Goal: Task Accomplishment & Management: Complete application form

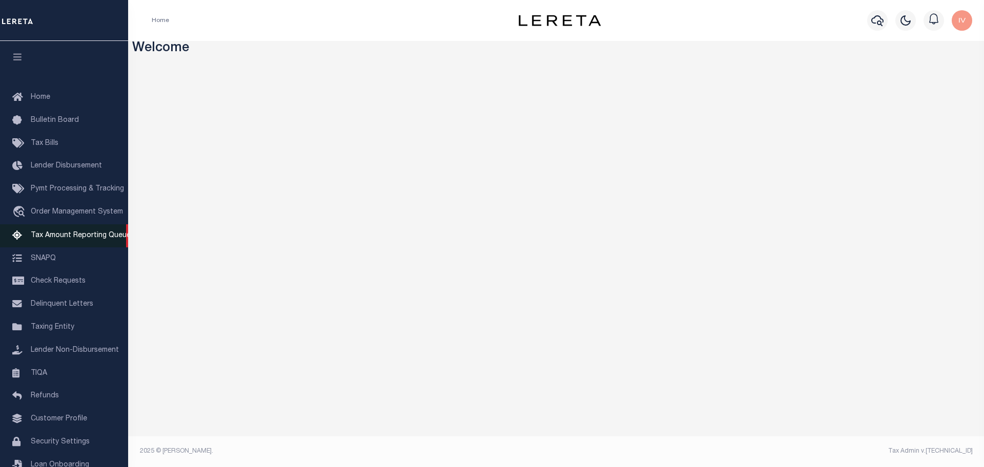
click at [48, 235] on span "Tax Amount Reporting Queue" at bounding box center [81, 235] width 100 height 7
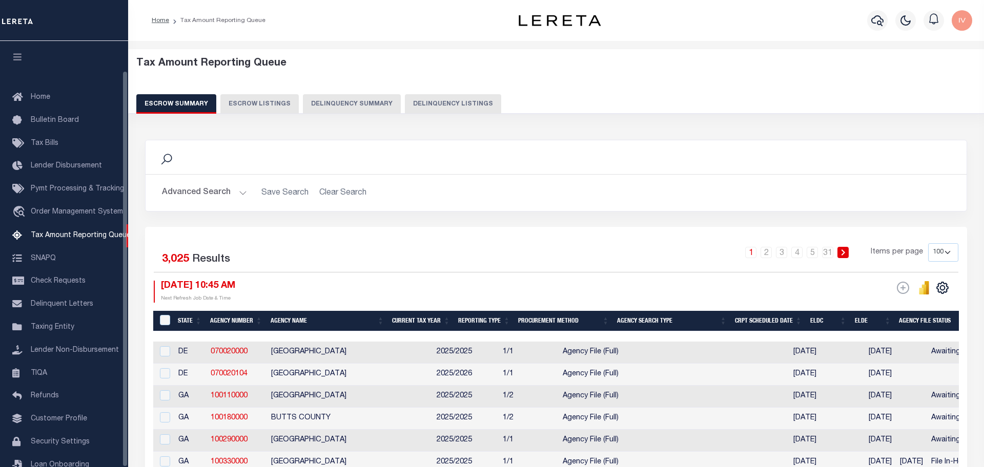
select select "100"
click at [271, 118] on div "Tax Amount Reporting Queue Escrow Summary Escrow Listings Delinquency Summary" at bounding box center [556, 89] width 876 height 80
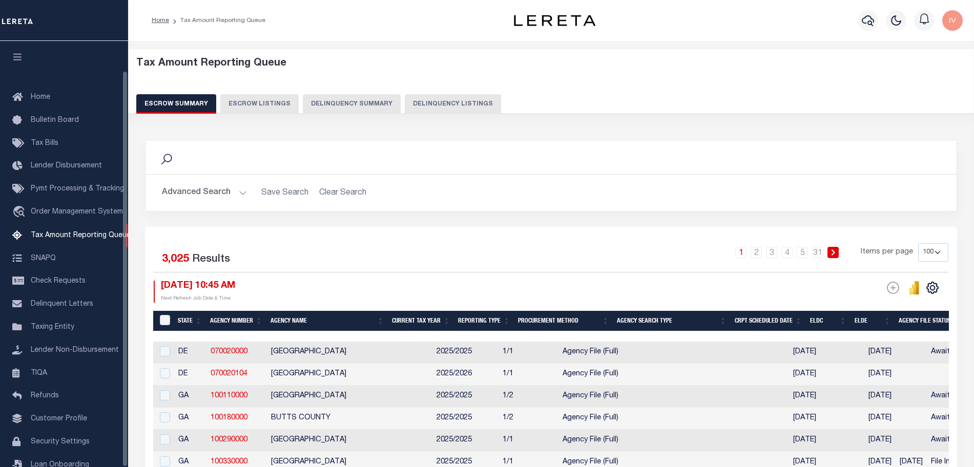
scroll to position [32, 0]
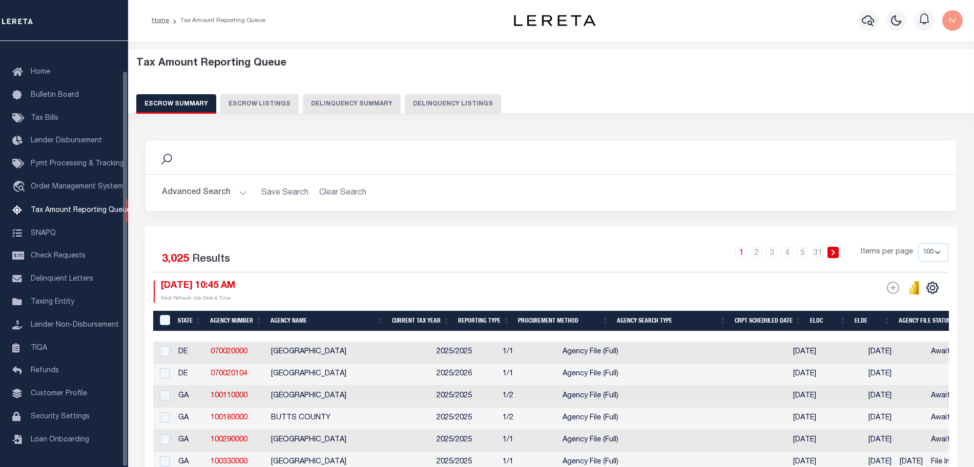
click at [357, 100] on button "Delinquency Summary" at bounding box center [352, 103] width 98 height 19
select select
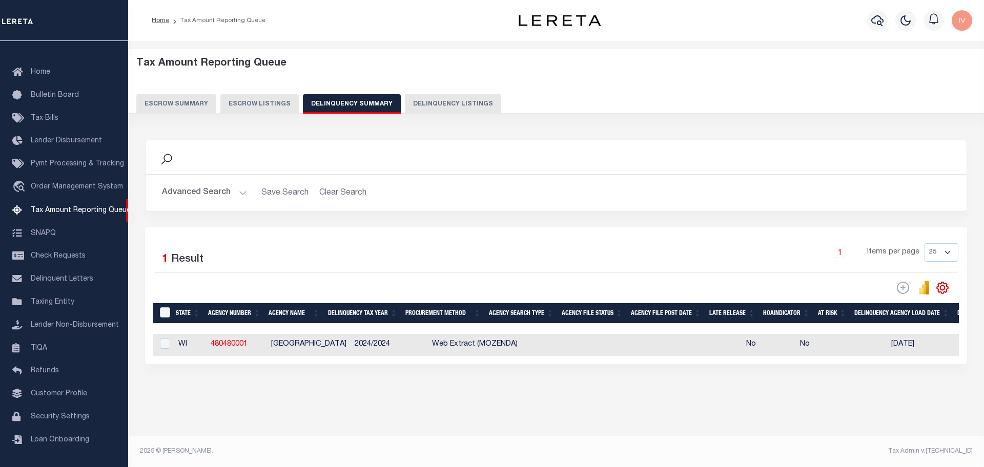
click at [238, 192] on button "Advanced Search" at bounding box center [204, 193] width 85 height 20
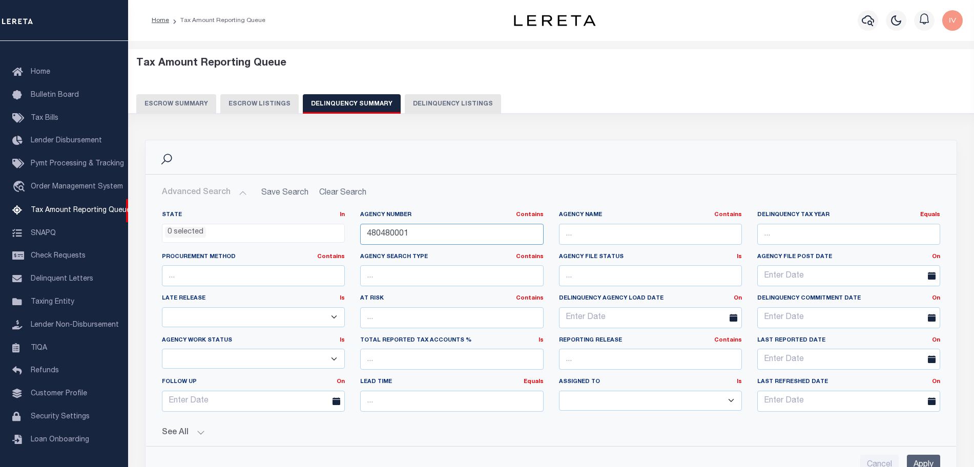
click at [422, 232] on input "480480001" at bounding box center [451, 234] width 183 height 21
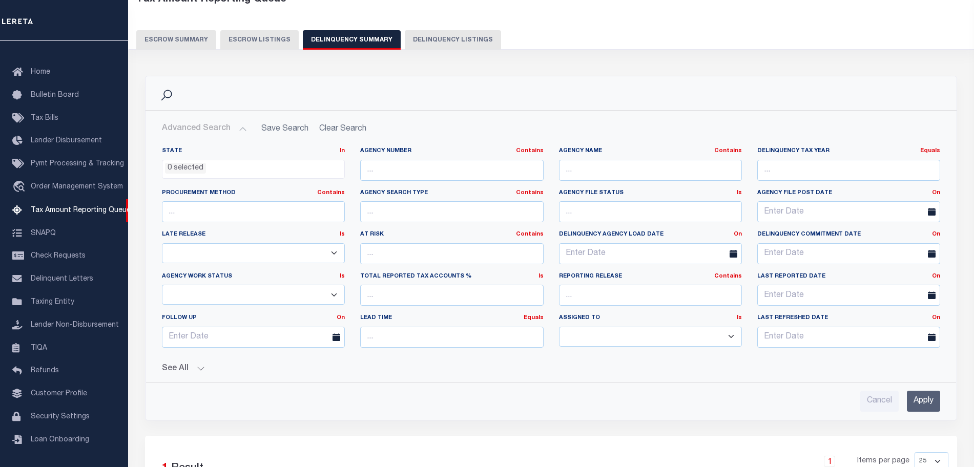
click at [918, 400] on input "Apply" at bounding box center [923, 401] width 33 height 21
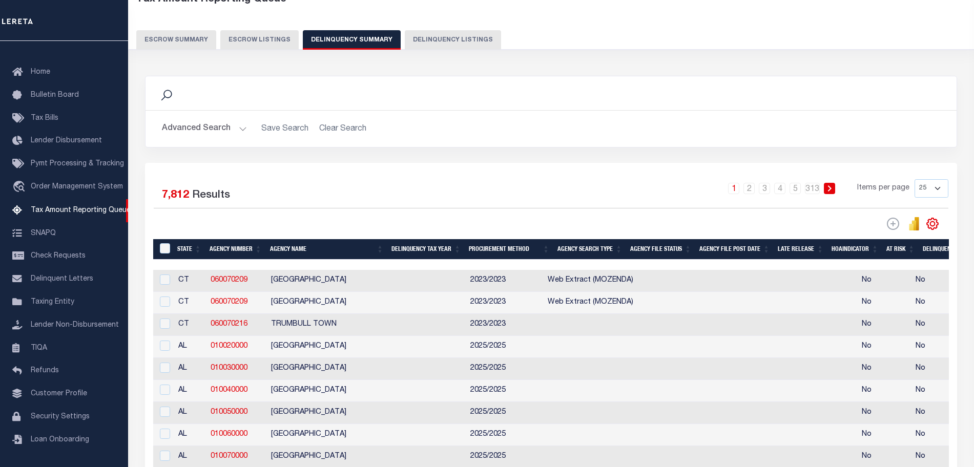
click at [237, 128] on button "Advanced Search" at bounding box center [204, 129] width 85 height 20
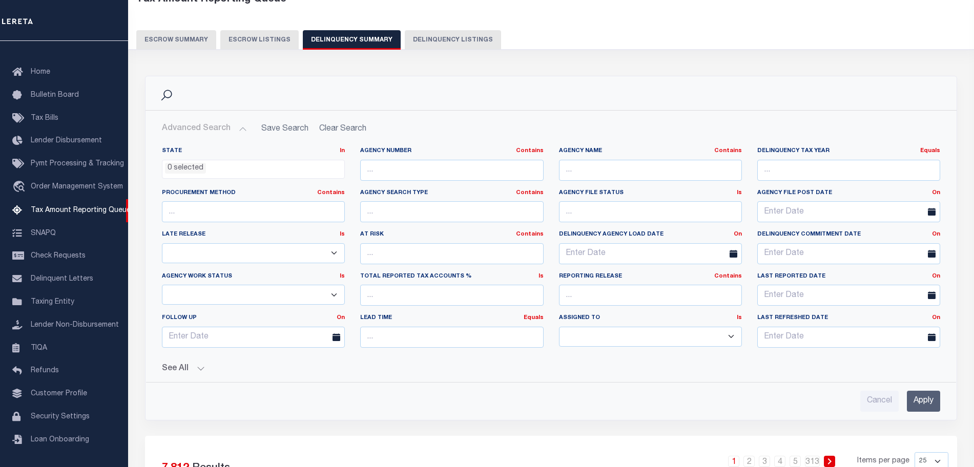
click at [206, 364] on button "See All" at bounding box center [551, 369] width 779 height 10
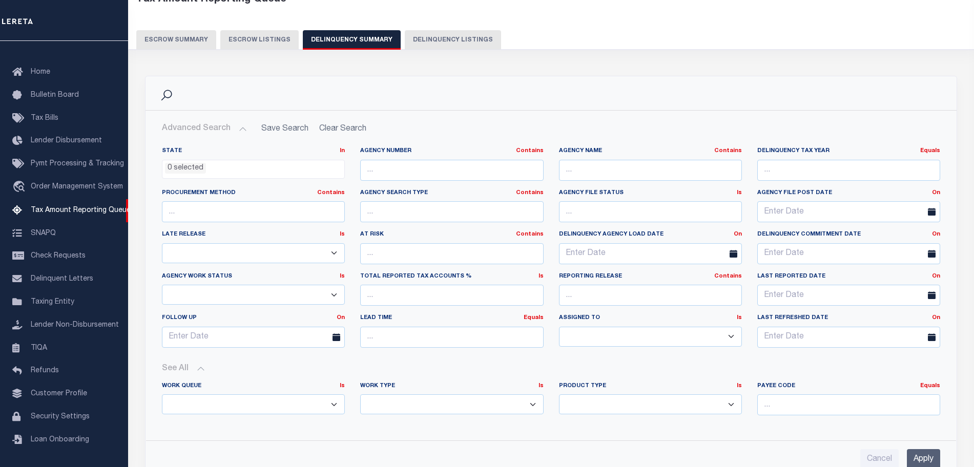
click at [427, 402] on select "Annual Delinquency Back Search Payment Status Check DTRACK" at bounding box center [451, 405] width 183 height 20
select select "AnnualDelinquency"
click at [360, 395] on select "Annual Delinquency Back Search Payment Status Check DTRACK" at bounding box center [451, 405] width 183 height 20
click at [920, 455] on input "Apply" at bounding box center [923, 459] width 33 height 21
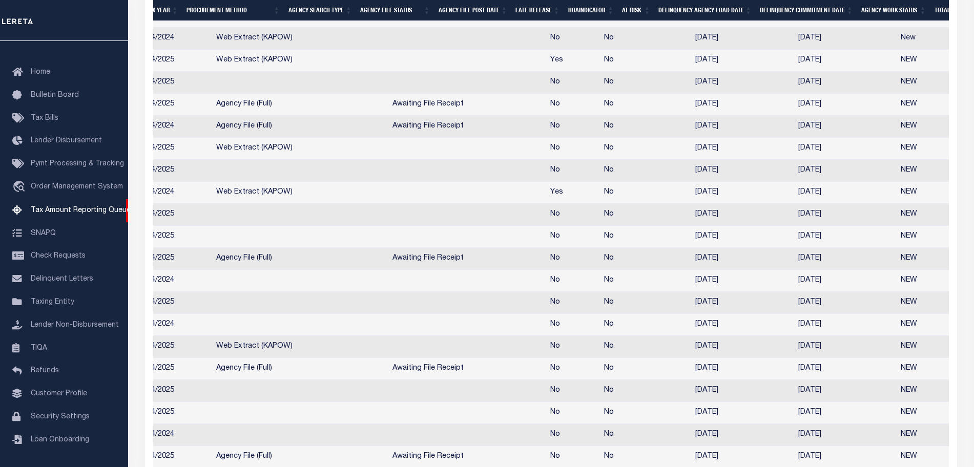
scroll to position [0, 641]
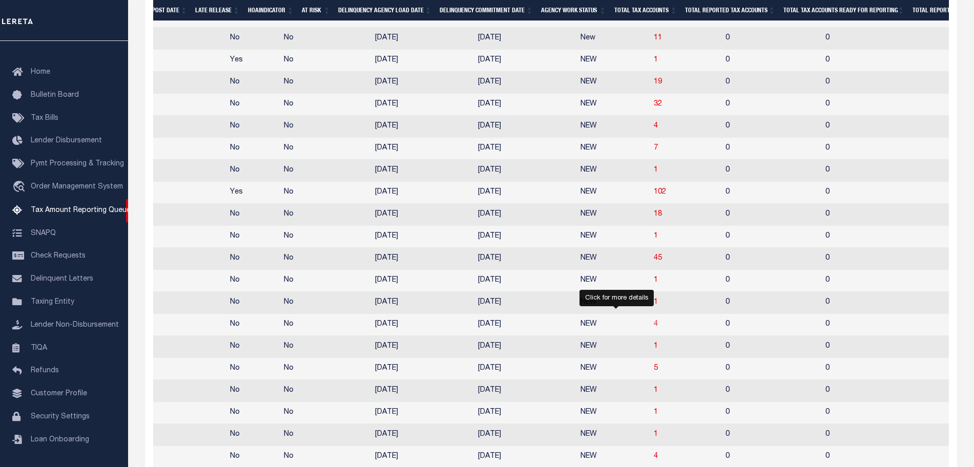
click at [654, 328] on span "4" at bounding box center [656, 324] width 4 height 7
select select "100"
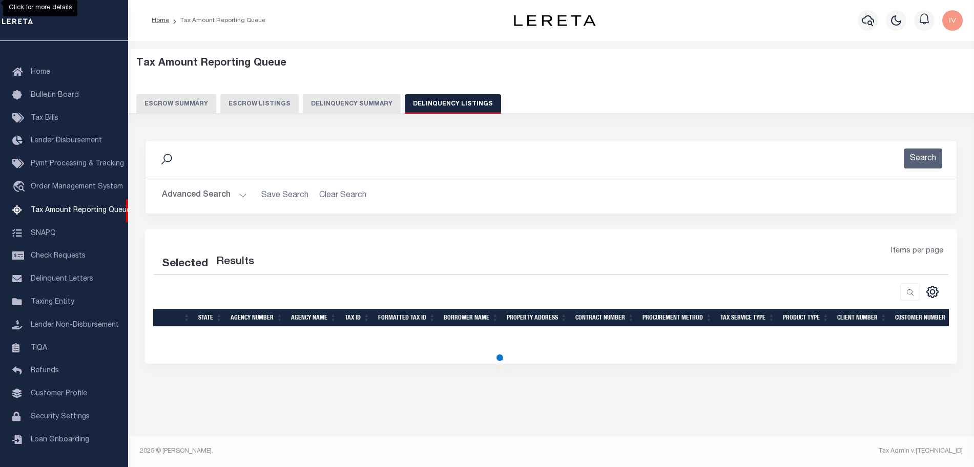
scroll to position [0, 0]
select select "100"
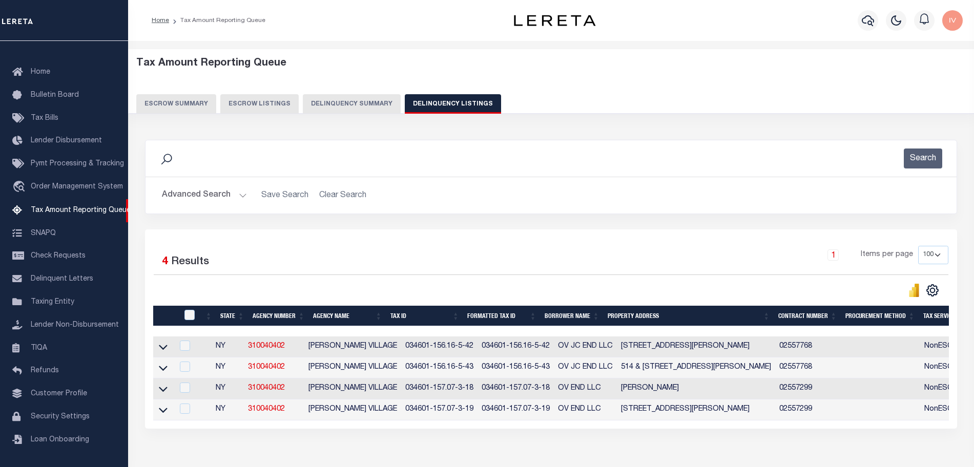
click at [168, 350] on link at bounding box center [163, 346] width 12 height 7
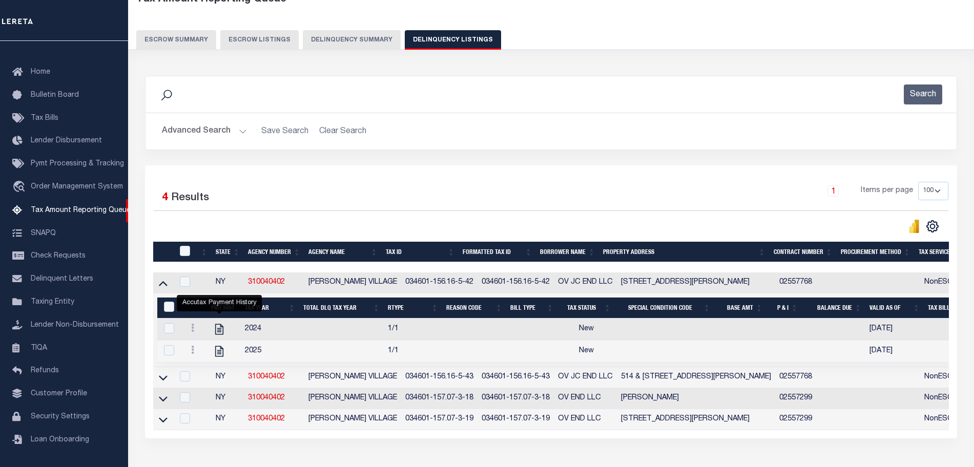
scroll to position [128, 0]
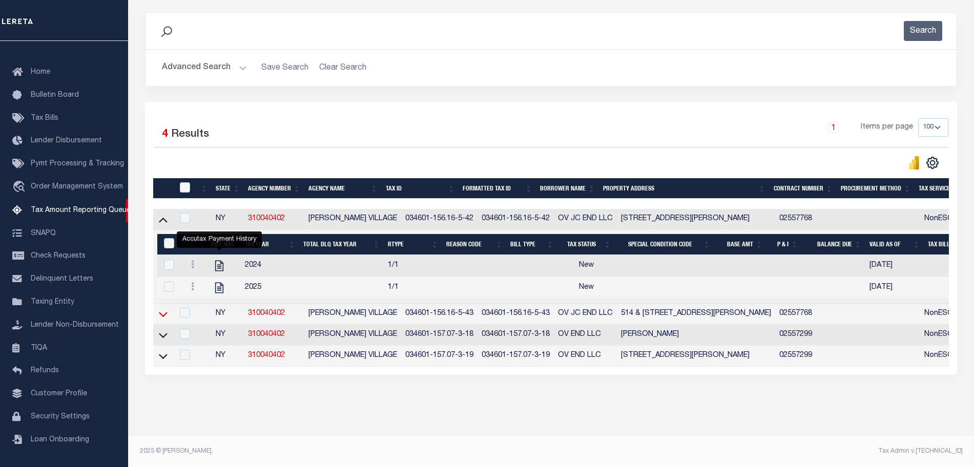
click at [159, 317] on icon at bounding box center [163, 314] width 9 height 11
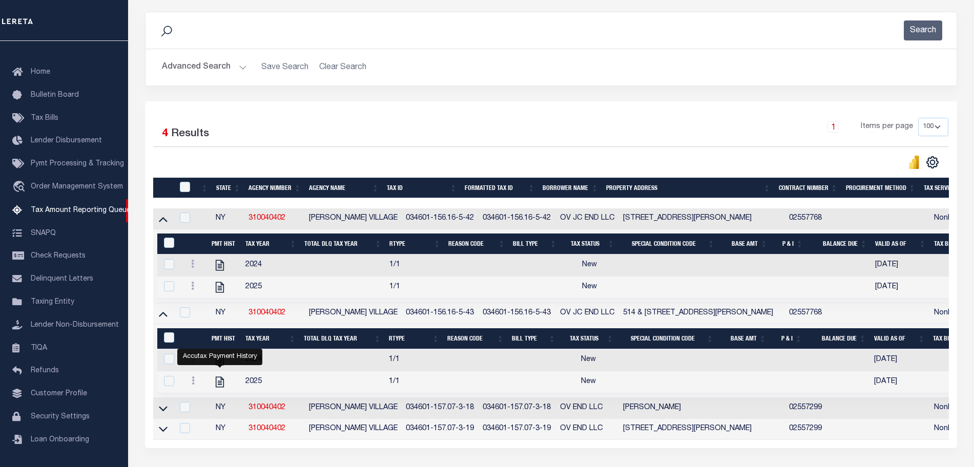
scroll to position [64, 0]
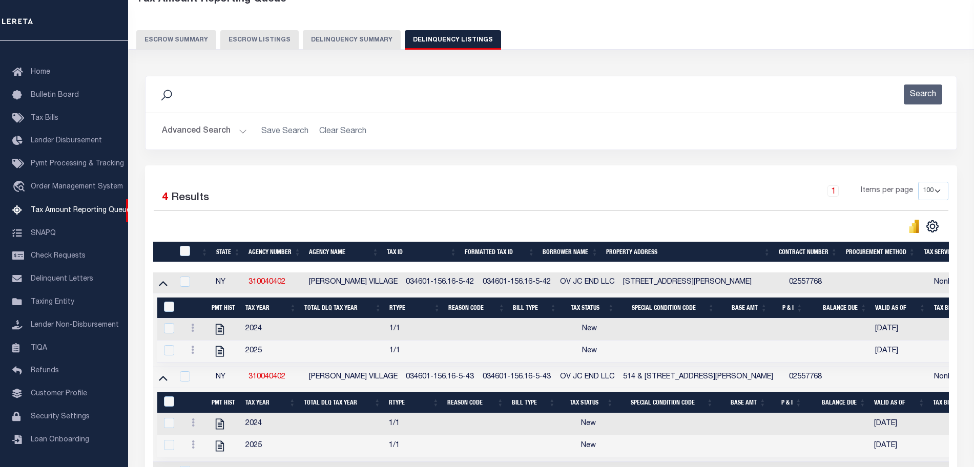
click at [317, 42] on button "Delinquency Summary" at bounding box center [352, 39] width 98 height 19
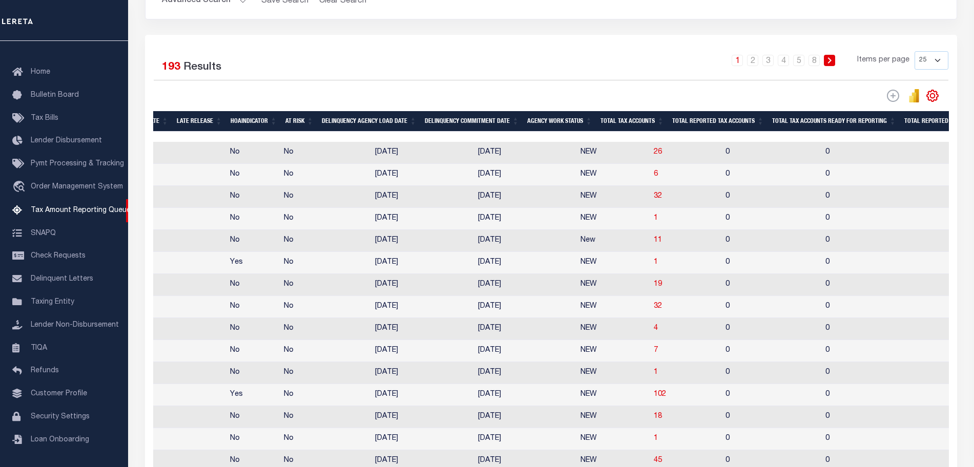
scroll to position [256, 0]
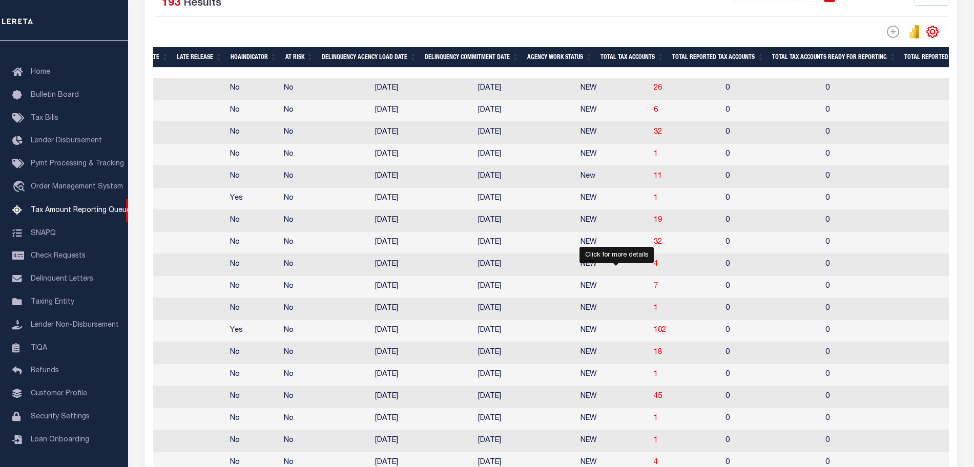
click at [654, 290] on span "7" at bounding box center [656, 286] width 4 height 7
select select "100"
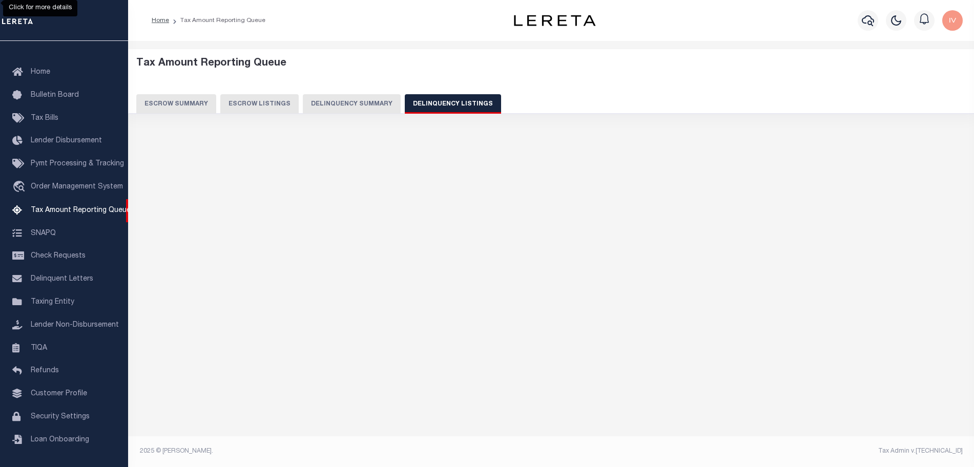
scroll to position [0, 0]
select select "100"
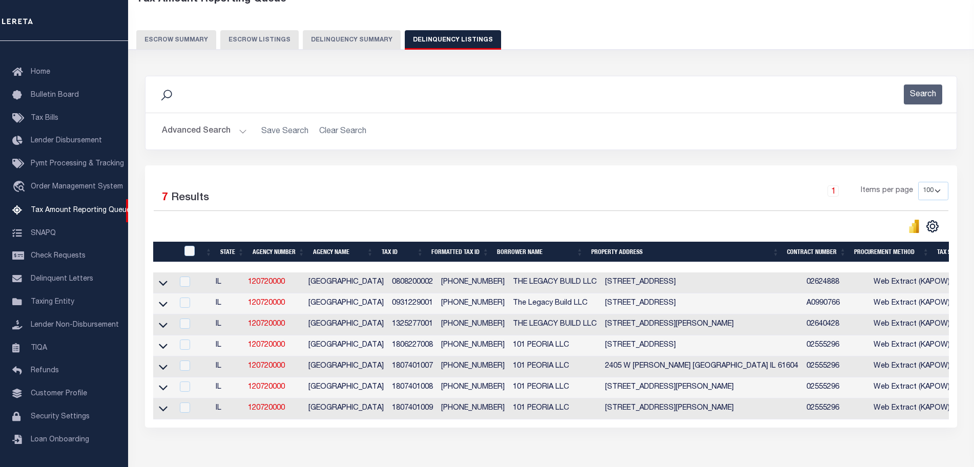
scroll to position [128, 0]
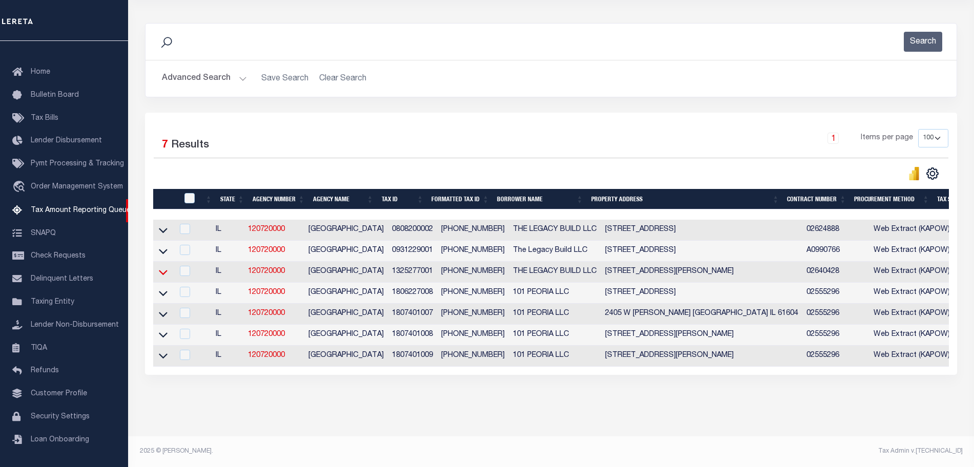
click at [160, 267] on icon at bounding box center [163, 272] width 9 height 11
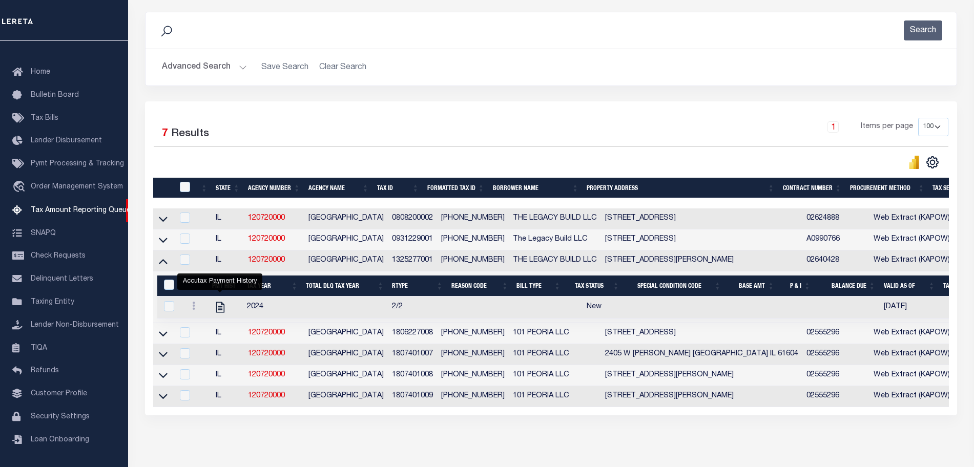
scroll to position [0, 0]
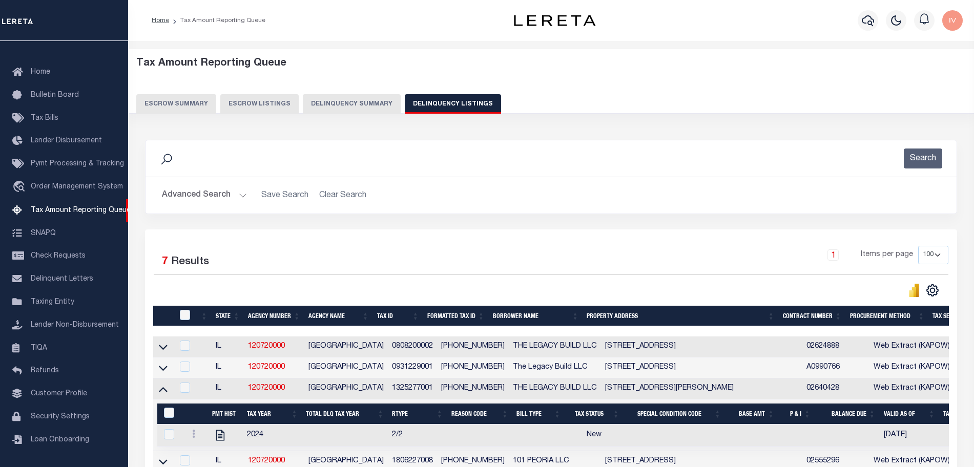
click at [69, 183] on span "Order Management System" at bounding box center [77, 186] width 92 height 7
click at [76, 183] on span "Order Management System" at bounding box center [77, 186] width 92 height 7
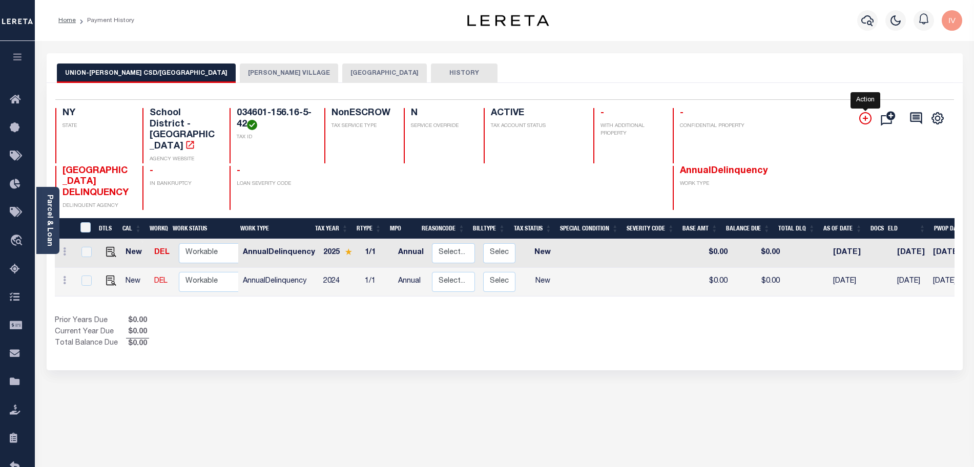
click at [868, 115] on icon "" at bounding box center [866, 118] width 12 height 12
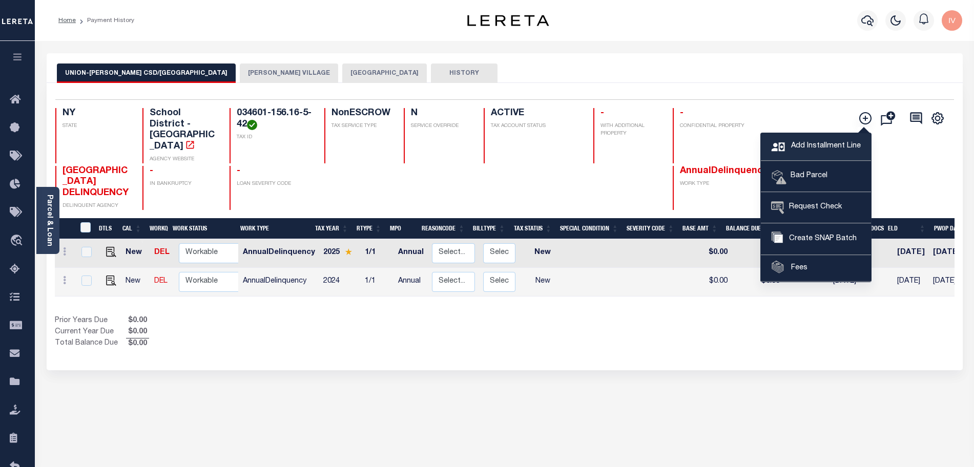
click at [823, 134] on link "Add Installment Line" at bounding box center [816, 147] width 110 height 28
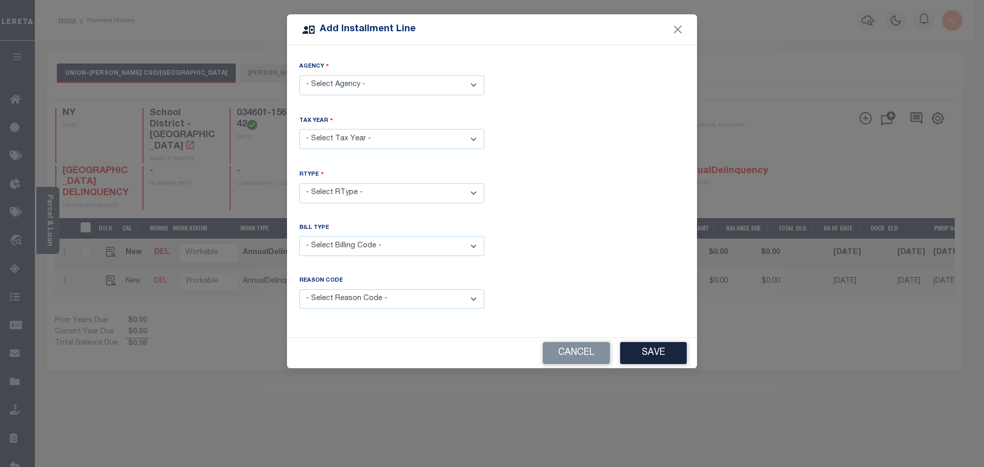
click at [388, 87] on select "- Select Agency - ENDICOTT VILLAGE - Village UNION TOWN - Town & Townships UNIO…" at bounding box center [391, 85] width 185 height 20
click at [299, 75] on select "- Select Agency - ENDICOTT VILLAGE - Village UNION TOWN - Town & Townships UNIO…" at bounding box center [391, 85] width 185 height 20
click at [370, 89] on select "- Select Agency - ENDICOTT VILLAGE - Village UNION TOWN - Town & Townships UNIO…" at bounding box center [391, 85] width 185 height 20
select select "3600719000"
click at [299, 75] on select "- Select Agency - ENDICOTT VILLAGE - Village UNION TOWN - Town & Townships UNIO…" at bounding box center [391, 85] width 185 height 20
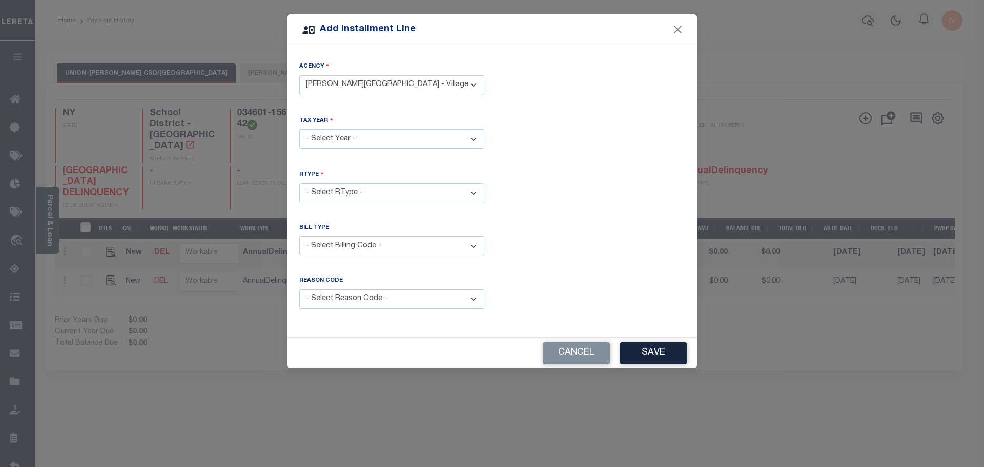
click at [376, 135] on select "- Select Year - 2005 2006 2007 2008 2009 2010 2011 2012 2013 2014 2015 2016 201…" at bounding box center [391, 139] width 185 height 20
select select "2013"
click at [299, 129] on select "- Select Year - 2005 2006 2007 2008 2009 2010 2011 2012 2013 2014 2015 2016 201…" at bounding box center [391, 139] width 185 height 20
click at [375, 197] on select "- Select RType - 1/1" at bounding box center [391, 193] width 185 height 20
select select "0"
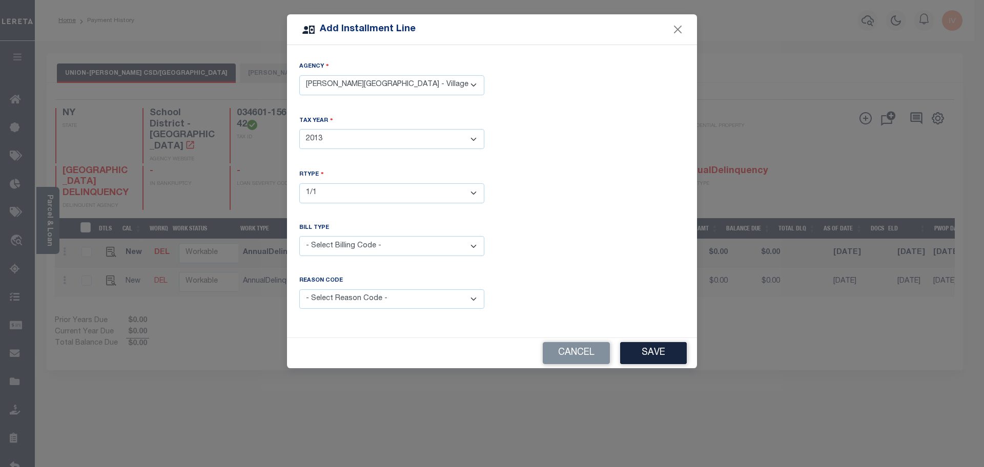
click at [299, 183] on select "- Select RType - 1/1" at bounding box center [391, 193] width 185 height 20
click at [626, 352] on button "Save" at bounding box center [653, 353] width 67 height 22
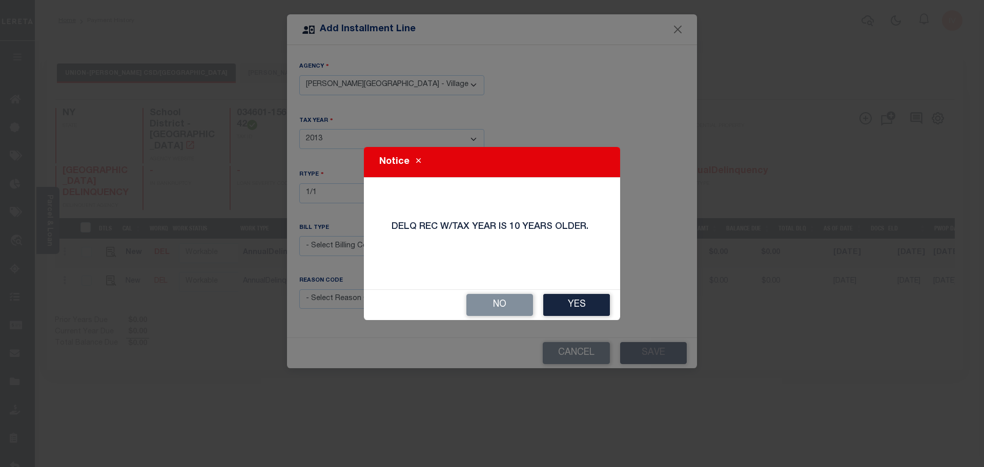
click at [565, 289] on div "Notice DELQ REC W/TAX YEAR IS 10 YEARS OLDER. No Yes" at bounding box center [492, 233] width 256 height 173
click at [570, 303] on button "Yes" at bounding box center [576, 305] width 67 height 22
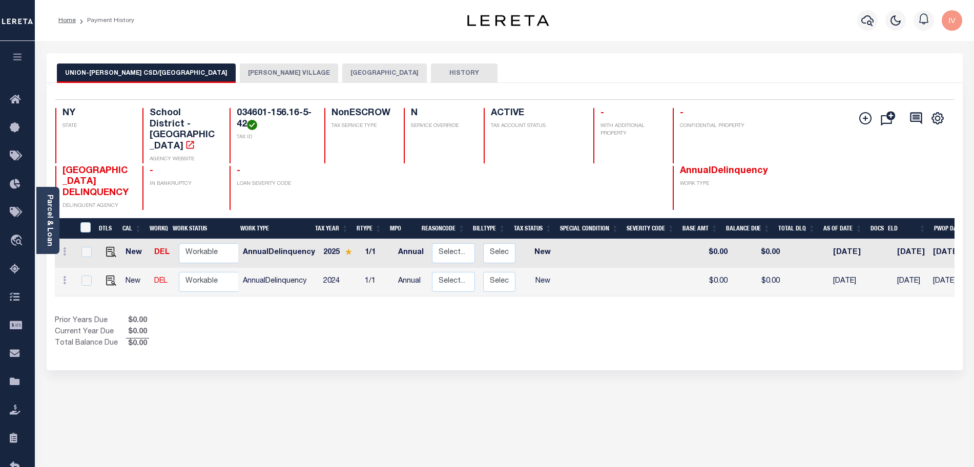
click at [240, 74] on button "[PERSON_NAME] VILLAGE" at bounding box center [289, 73] width 98 height 19
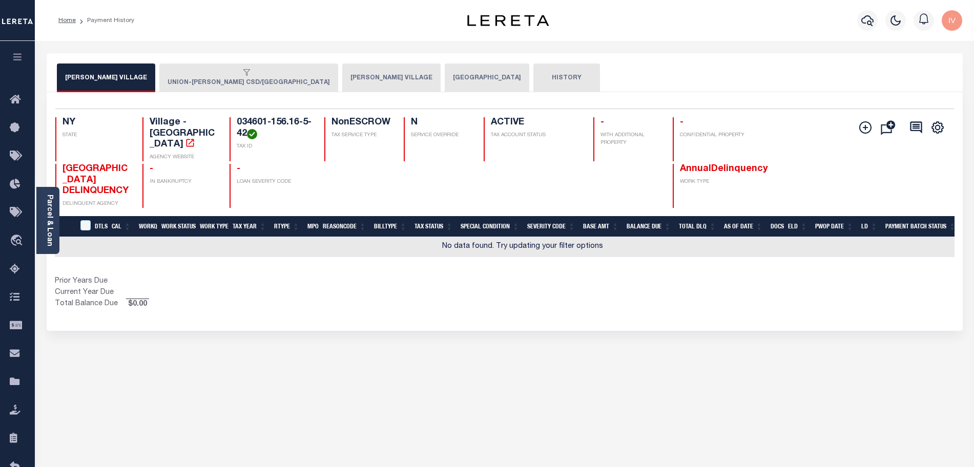
click at [342, 82] on button "[PERSON_NAME] VILLAGE" at bounding box center [391, 78] width 98 height 29
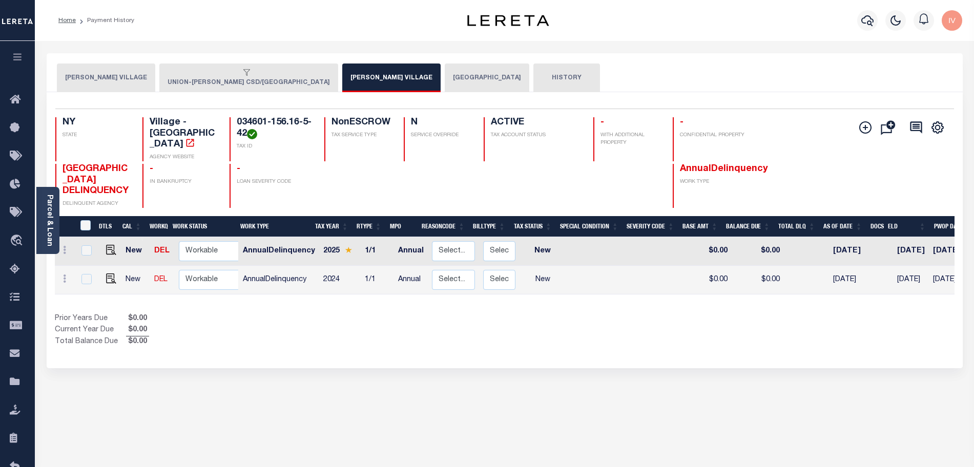
click at [79, 84] on button "[PERSON_NAME] VILLAGE" at bounding box center [106, 78] width 98 height 29
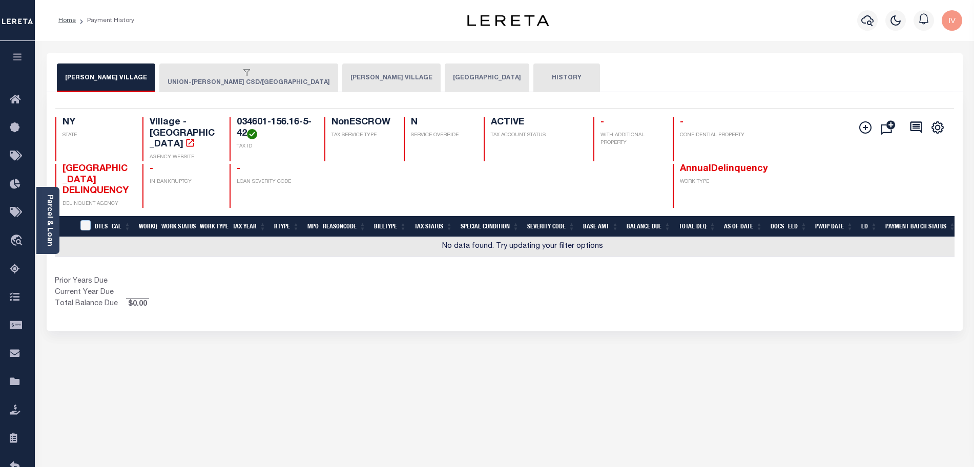
click at [342, 80] on button "[PERSON_NAME] VILLAGE" at bounding box center [391, 78] width 98 height 29
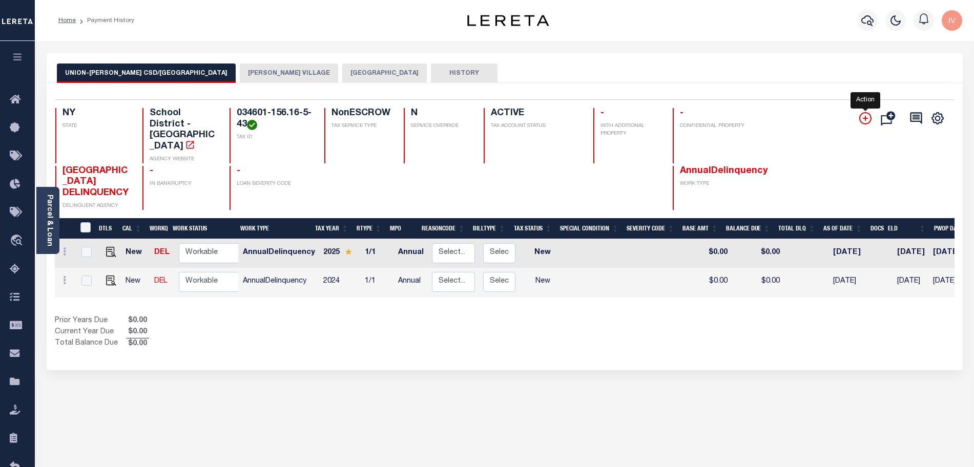
click at [867, 117] on icon "" at bounding box center [866, 118] width 12 height 12
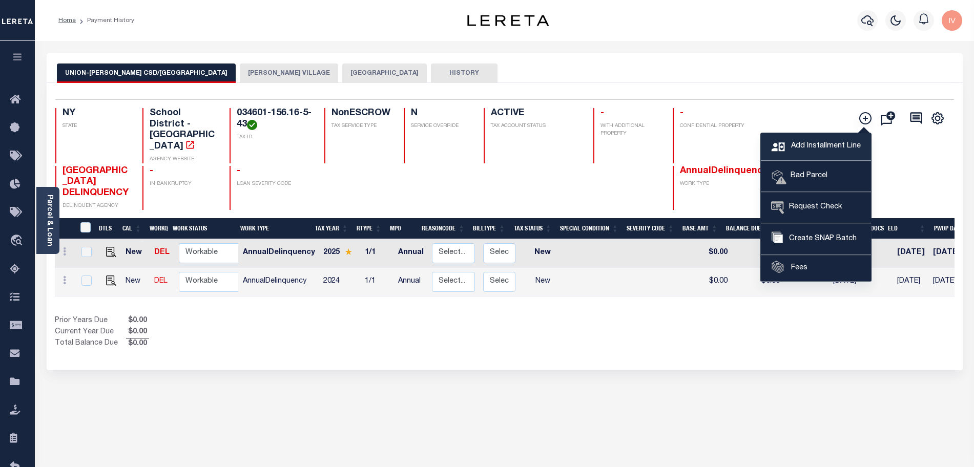
click at [806, 141] on span "Add Installment Line" at bounding box center [825, 146] width 72 height 11
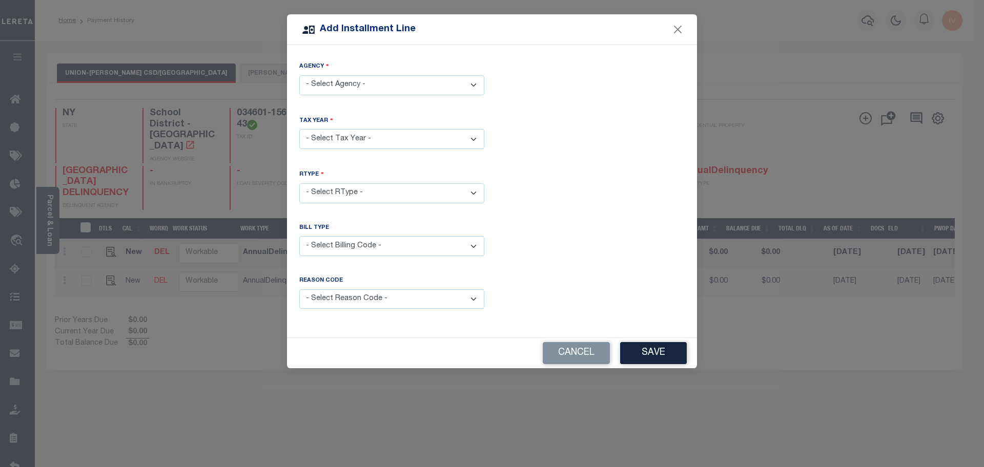
click at [350, 89] on select "- Select Agency - ENDICOTT VILLAGE - Village UNION TOWN - Town & Townships UNIO…" at bounding box center [391, 85] width 185 height 20
select select "3600719000"
click at [299, 75] on select "- Select Agency - ENDICOTT VILLAGE - Village UNION TOWN - Town & Townships UNIO…" at bounding box center [391, 85] width 185 height 20
click at [450, 73] on div "Agency" at bounding box center [391, 69] width 185 height 14
click at [437, 78] on select "- Select Agency - ENDICOTT VILLAGE - Village UNION TOWN - Town & Townships UNIO…" at bounding box center [391, 85] width 185 height 20
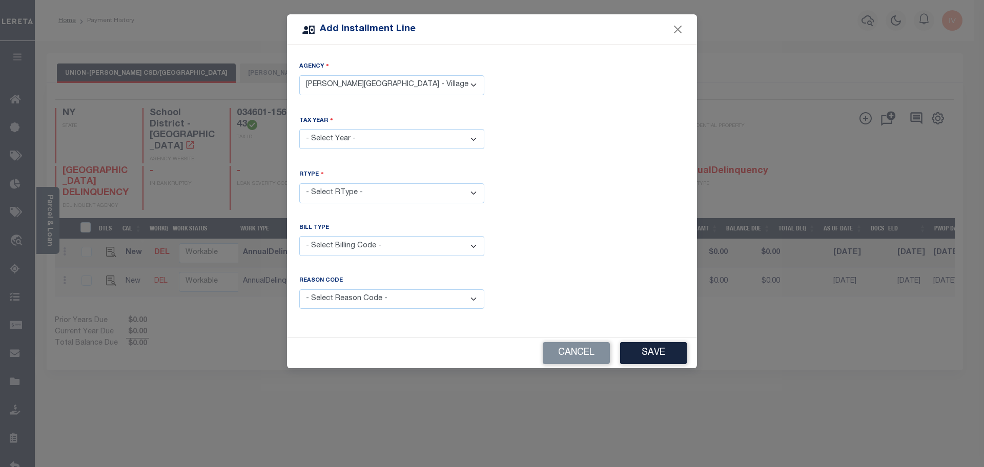
click at [591, 154] on div "Tax Year - Select Year - 2005 2006 2007 2008 2009 2010 2011 2012 2013 2014 2015…" at bounding box center [492, 141] width 401 height 50
click at [385, 137] on select "- Select Year - 2005 2006 2007 2008 2009 2010 2011 2012 2013 2014 2015 2016 201…" at bounding box center [391, 139] width 185 height 20
select select "2014"
click at [299, 129] on select "- Select Year - 2005 2006 2007 2008 2009 2010 2011 2012 2013 2014 2015 2016 201…" at bounding box center [391, 139] width 185 height 20
click at [370, 196] on select "- Select RType - 1/1" at bounding box center [391, 193] width 185 height 20
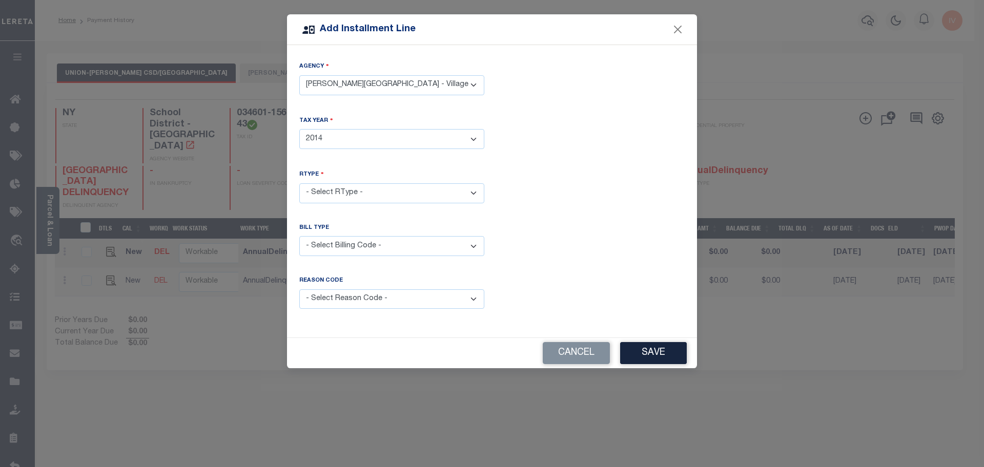
select select "0"
click at [299, 183] on select "- Select RType - 1/1" at bounding box center [391, 193] width 185 height 20
click at [556, 278] on div "Reason Code is required" at bounding box center [592, 299] width 200 height 45
click at [655, 348] on button "Save" at bounding box center [653, 353] width 67 height 22
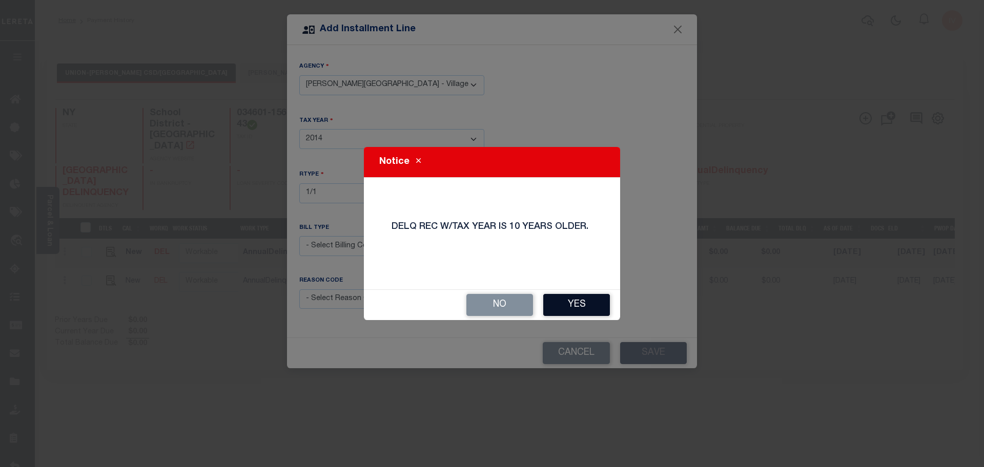
click at [572, 297] on button "Yes" at bounding box center [576, 305] width 67 height 22
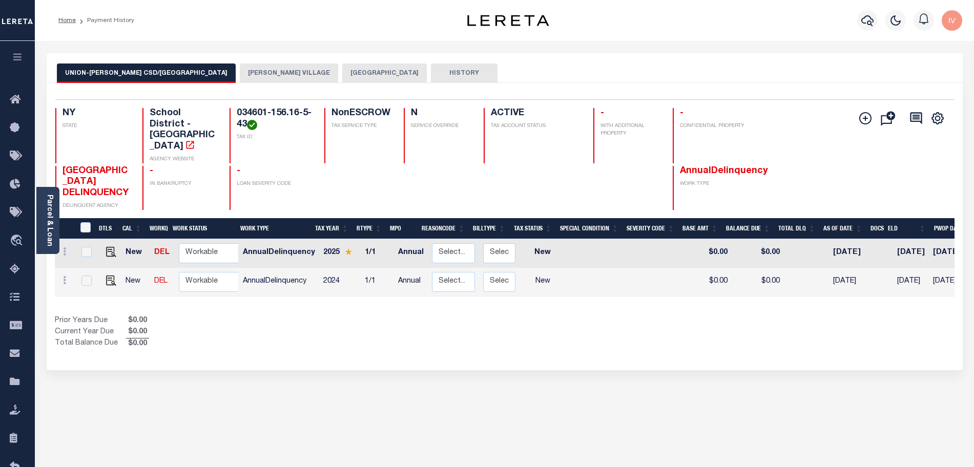
click at [240, 70] on button "ENDICOTT VILLAGE" at bounding box center [289, 73] width 98 height 19
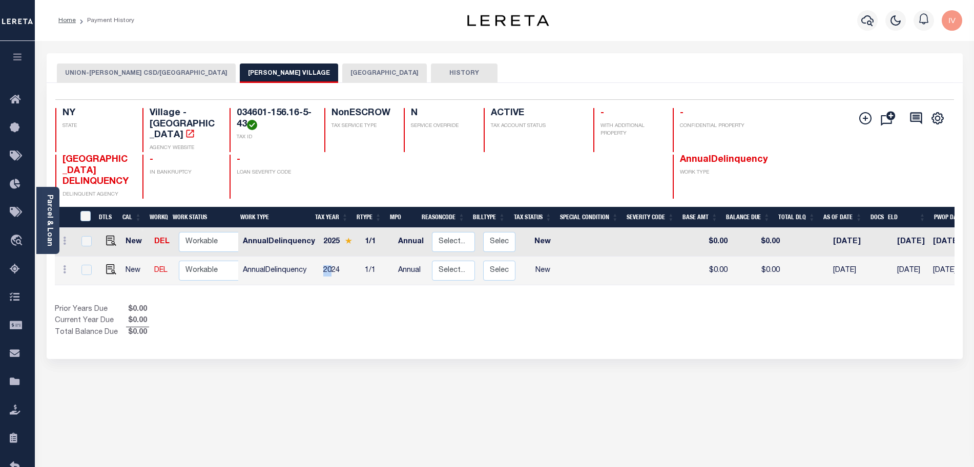
drag, startPoint x: 343, startPoint y: 259, endPoint x: 317, endPoint y: 259, distance: 26.7
click at [319, 259] on td "2024" at bounding box center [340, 271] width 42 height 29
checkbox input "true"
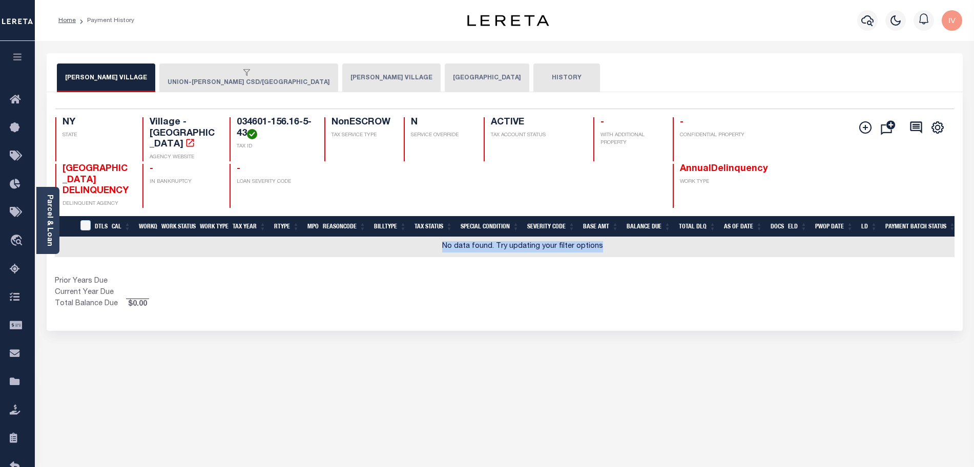
drag, startPoint x: 436, startPoint y: 237, endPoint x: 671, endPoint y: 232, distance: 234.8
click at [671, 237] on td "No data found. Try updating your filter options" at bounding box center [523, 247] width 936 height 20
click at [342, 86] on button "[PERSON_NAME] VILLAGE" at bounding box center [391, 78] width 98 height 29
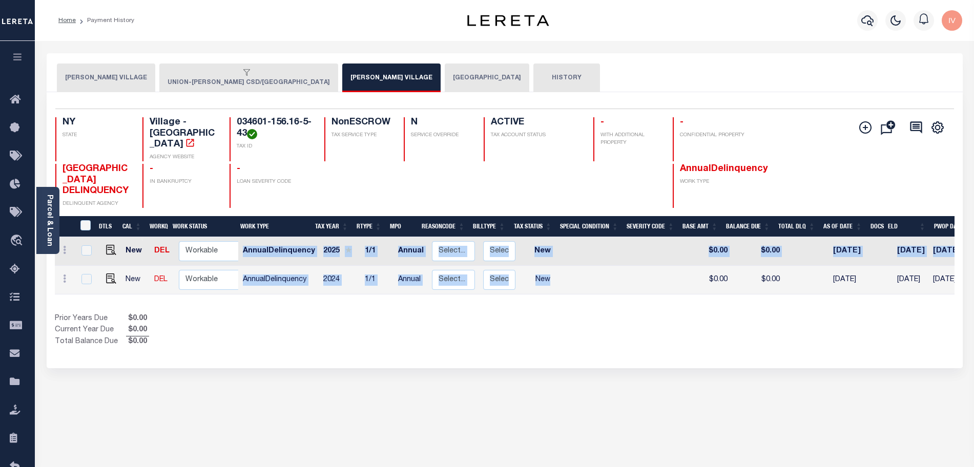
drag, startPoint x: 243, startPoint y: 241, endPoint x: 563, endPoint y: 261, distance: 321.0
click at [563, 261] on tbody "New DEL Non Workable Workable AnnualDelinquency 2025 1/1 Annual Select... Payme…" at bounding box center [582, 265] width 1054 height 57
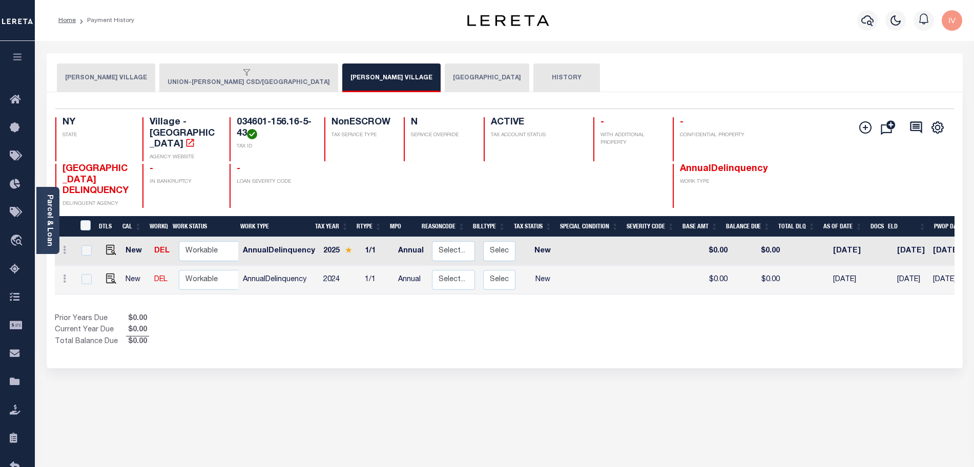
click at [566, 314] on div "Show Tax Lines before Bill Release Date Prior Years Due $0.00 Current Year Due …" at bounding box center [505, 331] width 900 height 34
click at [194, 86] on button "UNION-ENDICOTT CSD/UNION TOWN" at bounding box center [248, 78] width 179 height 29
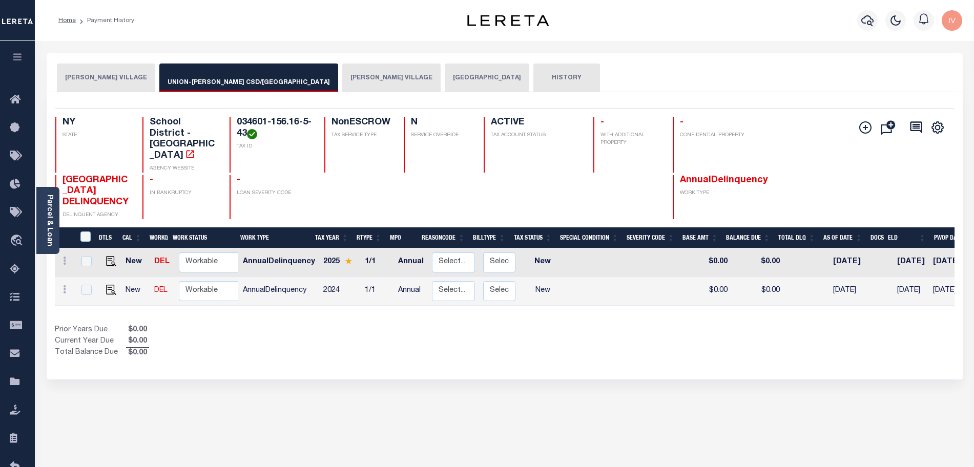
click at [445, 72] on button "UNION TOWN" at bounding box center [487, 78] width 85 height 29
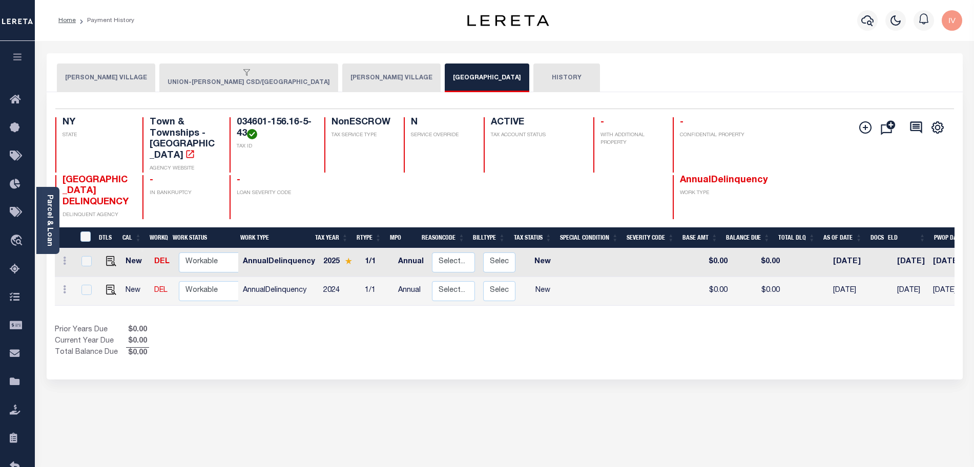
click at [342, 74] on button "ENDICOTT VILLAGE" at bounding box center [391, 78] width 98 height 29
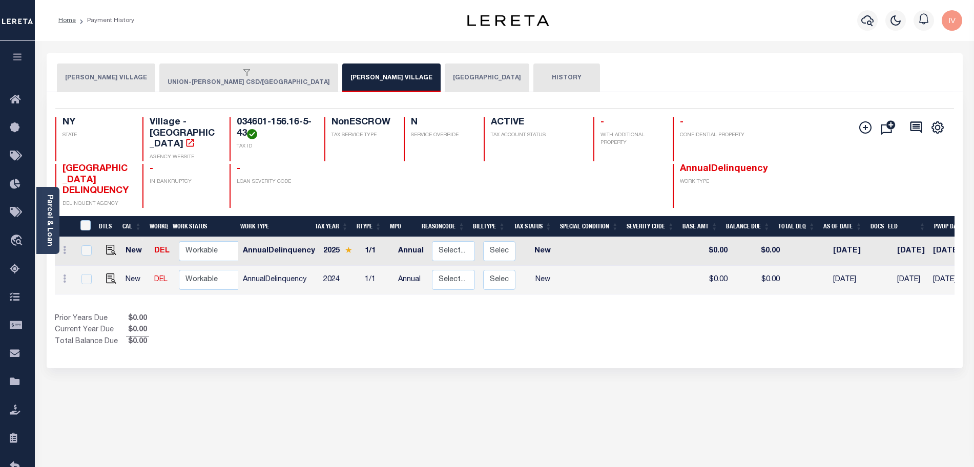
click at [461, 10] on div "Home Payment History Profile" at bounding box center [504, 20] width 939 height 41
click at [861, 126] on icon at bounding box center [866, 127] width 12 height 12
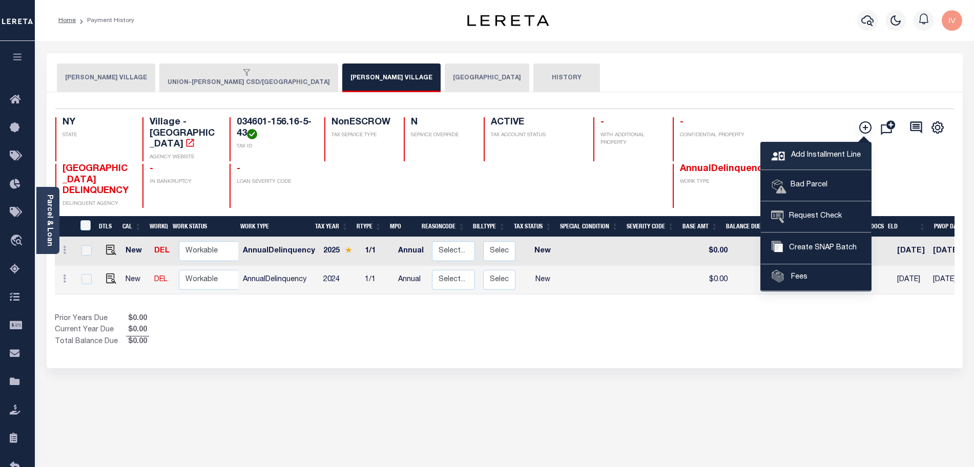
click at [811, 150] on span "Add Installment Line" at bounding box center [825, 155] width 72 height 11
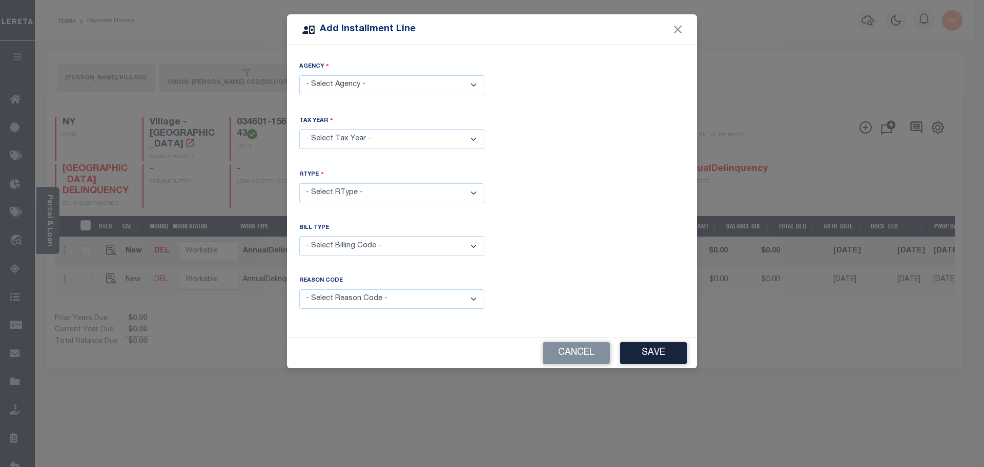
drag, startPoint x: 437, startPoint y: 83, endPoint x: 426, endPoint y: 91, distance: 13.5
click at [437, 83] on select "- Select Agency - ENDICOTT VILLAGE - Village UNION TOWN - Town & Townships UNIO…" at bounding box center [391, 85] width 185 height 20
select select "3600719000"
click at [299, 75] on select "- Select Agency - ENDICOTT VILLAGE - Village UNION TOWN - Town & Townships UNIO…" at bounding box center [391, 85] width 185 height 20
click at [357, 129] on select "- Select Tax Year -" at bounding box center [391, 139] width 185 height 20
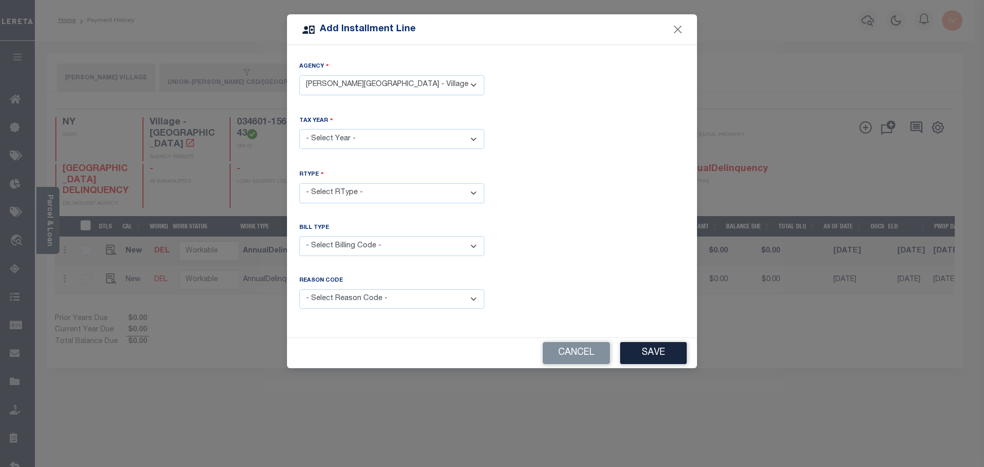
select select "2015"
click at [299, 129] on select "- Select Year - 2005 2006 2007 2008 2009 2010 2011 2012 2013 2014 2015 2016 201…" at bounding box center [391, 139] width 185 height 20
click at [366, 186] on select "- Select RType - 1/1" at bounding box center [391, 193] width 185 height 20
select select "0"
click at [299, 183] on select "- Select RType - 1/1" at bounding box center [391, 193] width 185 height 20
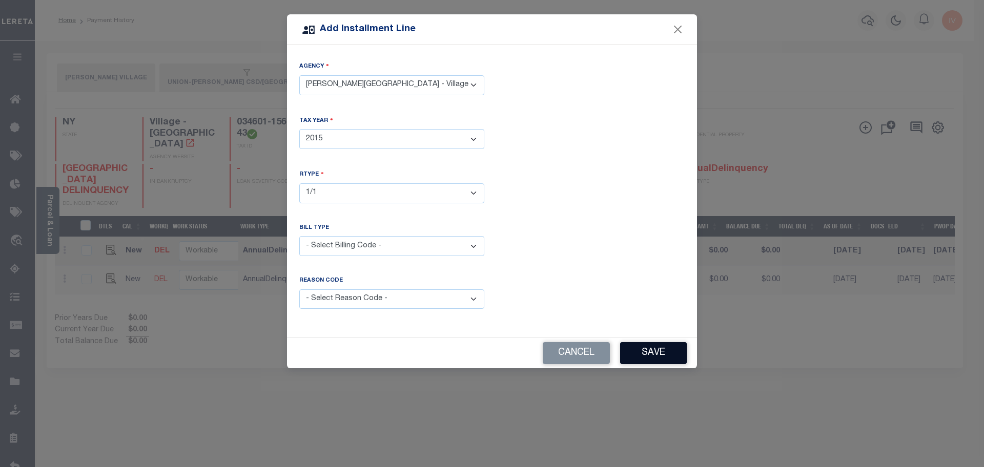
click at [641, 353] on button "Save" at bounding box center [653, 353] width 67 height 22
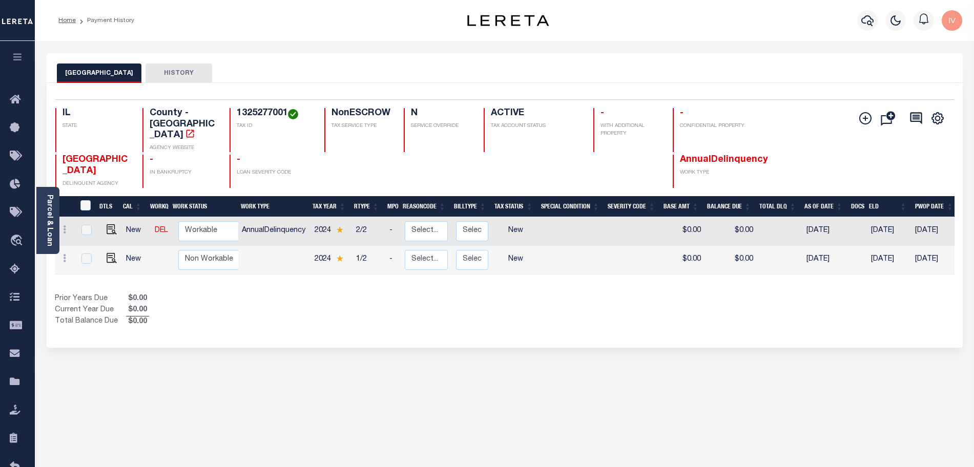
click at [519, 295] on div "Show Tax Lines before Bill Release Date Prior Years Due $0.00 Current Year Due …" at bounding box center [505, 311] width 900 height 34
drag, startPoint x: 709, startPoint y: 150, endPoint x: 784, endPoint y: 142, distance: 75.7
click at [784, 155] on div "[GEOGRAPHIC_DATA] DELINQUENT AGENCY - IN BANKRUPTCY - LOAN SEVERITY CODE Annual…" at bounding box center [429, 171] width 749 height 33
click at [524, 319] on div "Selected 2 Results 1 Items per page 25 50 100 IL STATE TAX ID N" at bounding box center [505, 215] width 916 height 265
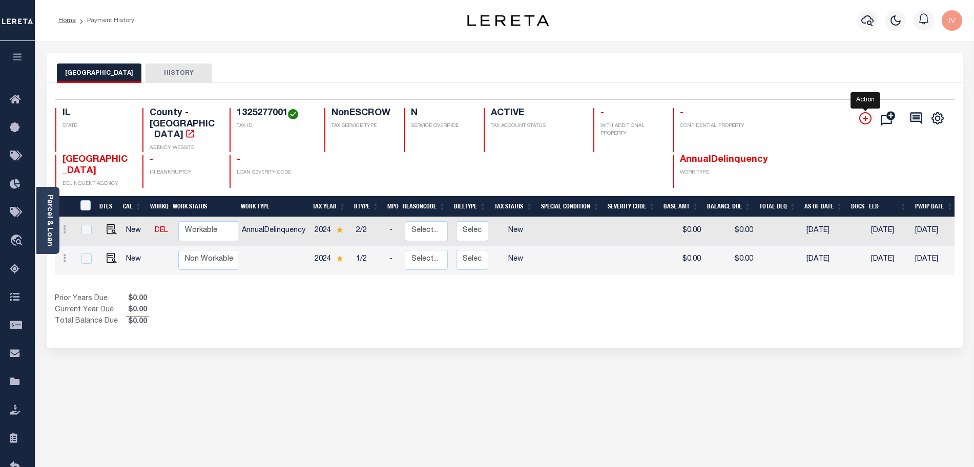
click at [864, 115] on icon "" at bounding box center [866, 118] width 12 height 12
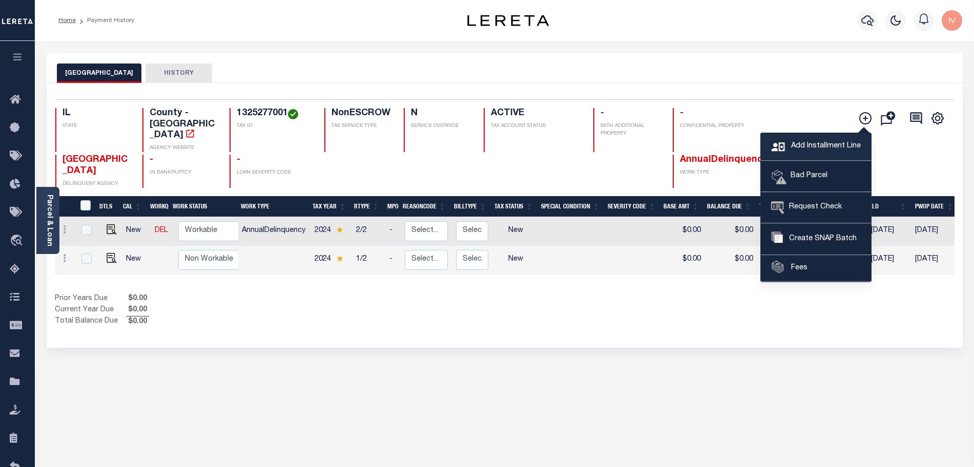
click at [825, 136] on link "Add Installment Line" at bounding box center [816, 147] width 110 height 28
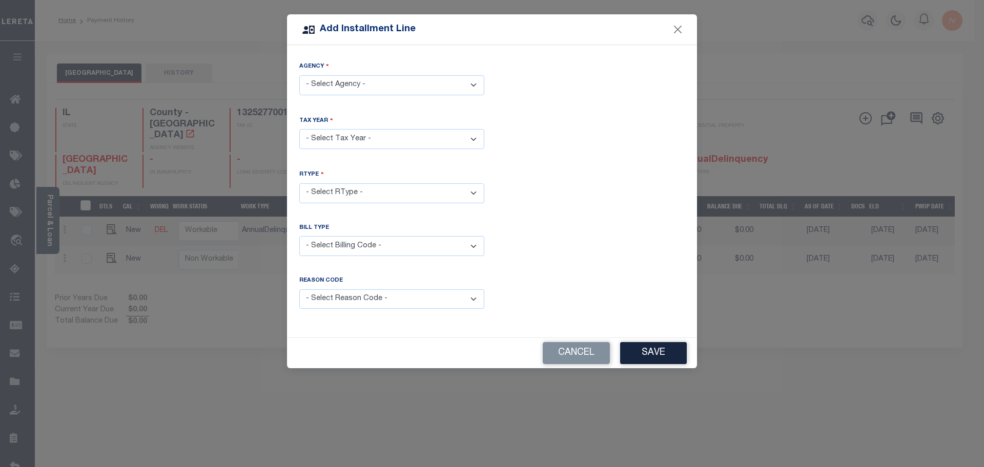
click at [369, 85] on select "- Select Agency - PEORIA COUNTY - County" at bounding box center [391, 85] width 185 height 20
select select "1714300000"
click at [299, 75] on select "- Select Agency - PEORIA COUNTY - County" at bounding box center [391, 85] width 185 height 20
click at [350, 135] on select "- Select Year - 2002 2005 2006 2007 2008 2009 2010 2011 2012 2013 2014 2015 201…" at bounding box center [391, 139] width 185 height 20
select select "2014"
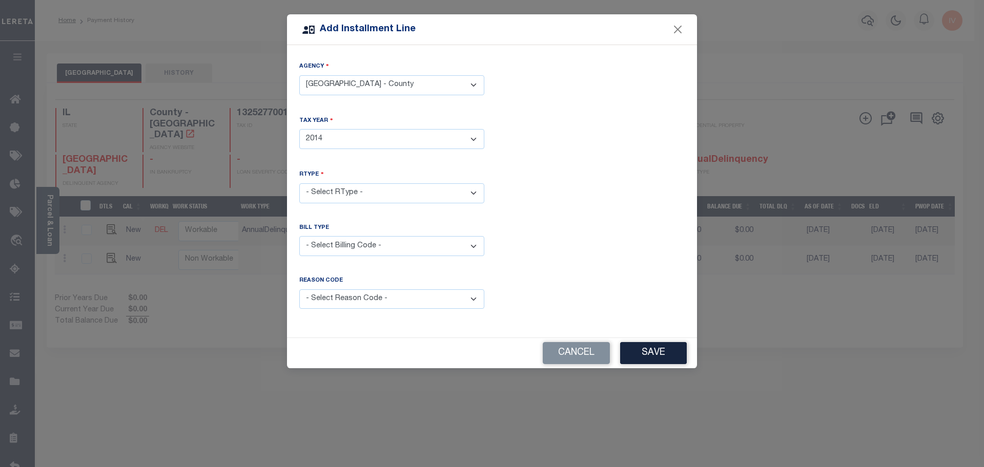
click at [299, 129] on select "- Select Year - 2002 2005 2006 2007 2008 2009 2010 2011 2012 2013 2014 2015 201…" at bounding box center [391, 139] width 185 height 20
click at [372, 187] on select "- Select RType - 1/2 2/2" at bounding box center [391, 193] width 185 height 20
select select "0"
click at [299, 183] on select "- Select RType - 1/2 2/2" at bounding box center [391, 193] width 185 height 20
click at [651, 356] on button "Save" at bounding box center [653, 353] width 67 height 22
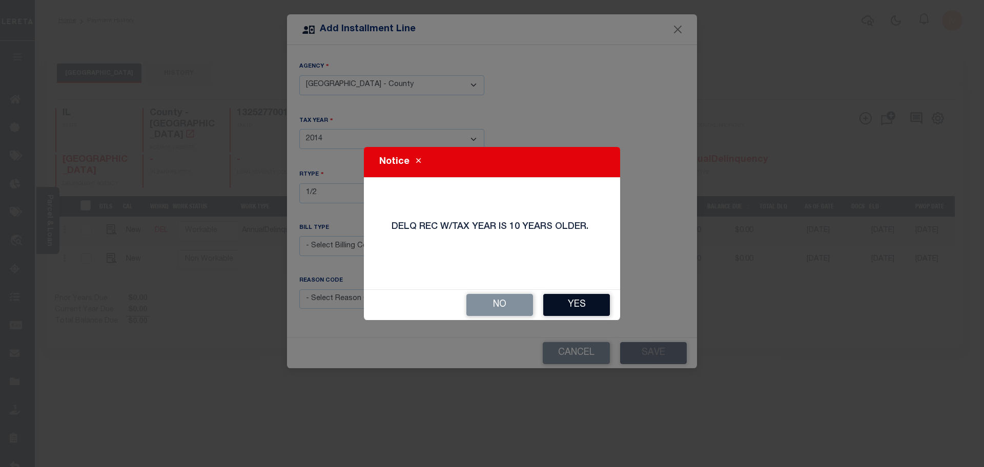
click at [572, 300] on button "Yes" at bounding box center [576, 305] width 67 height 22
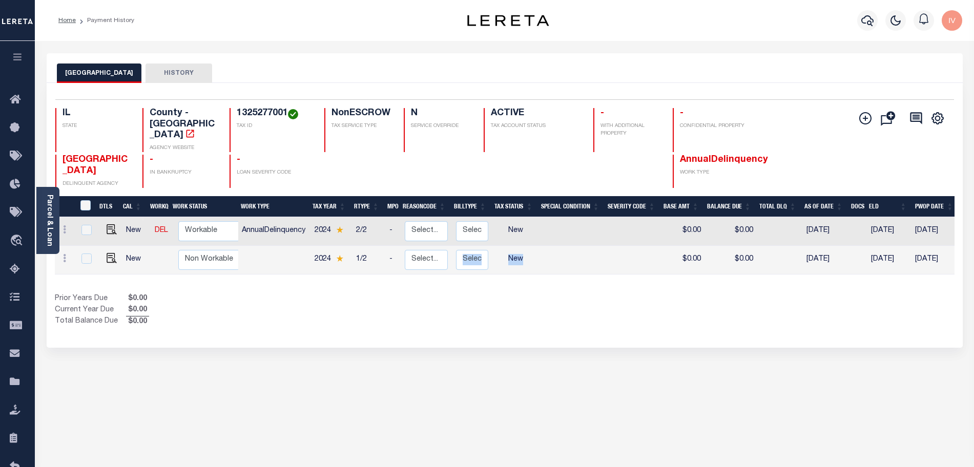
drag, startPoint x: 549, startPoint y: 242, endPoint x: 490, endPoint y: 250, distance: 59.4
click at [490, 250] on tr "New Non Workable Workable 2024 1/2 - Select... Payment Reversal Taxable Value C…" at bounding box center [573, 260] width 1037 height 29
click at [719, 247] on td "$0.00" at bounding box center [731, 260] width 52 height 29
checkbox input "true"
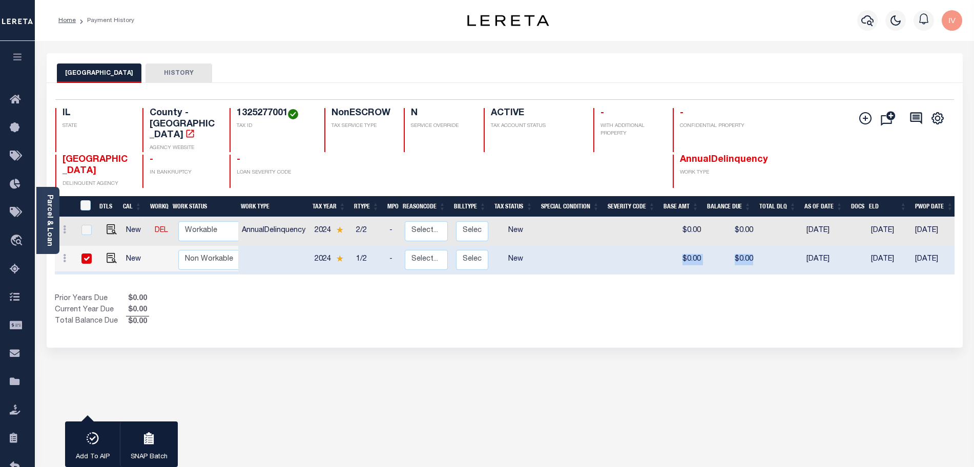
drag, startPoint x: 677, startPoint y: 244, endPoint x: 783, endPoint y: 249, distance: 105.7
click at [783, 249] on tr "New Non Workable Workable 2024 1/2 - Select... Payment Reversal Taxable Value C…" at bounding box center [573, 260] width 1037 height 29
click at [751, 304] on div "Show Tax Lines before Bill Release Date Prior Years Due $0.00 Current Year Due …" at bounding box center [505, 311] width 900 height 34
click at [340, 255] on img at bounding box center [339, 258] width 7 height 7
checkbox input "false"
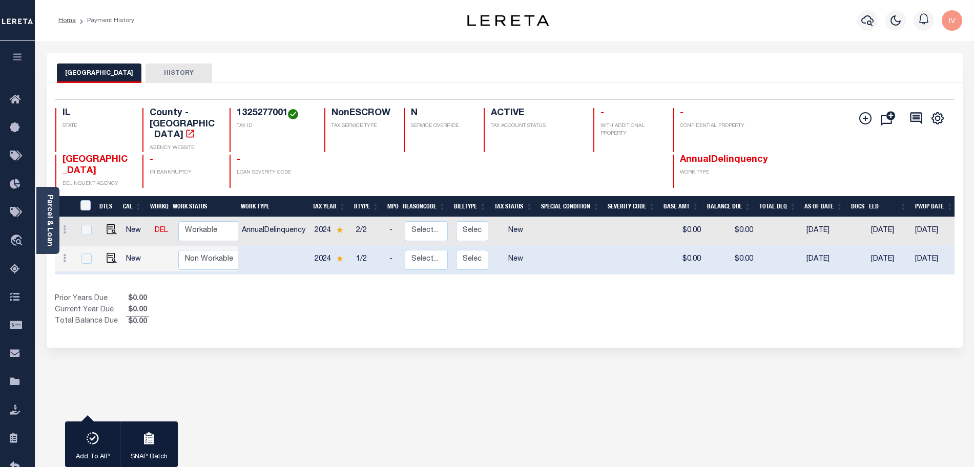
checkbox input "false"
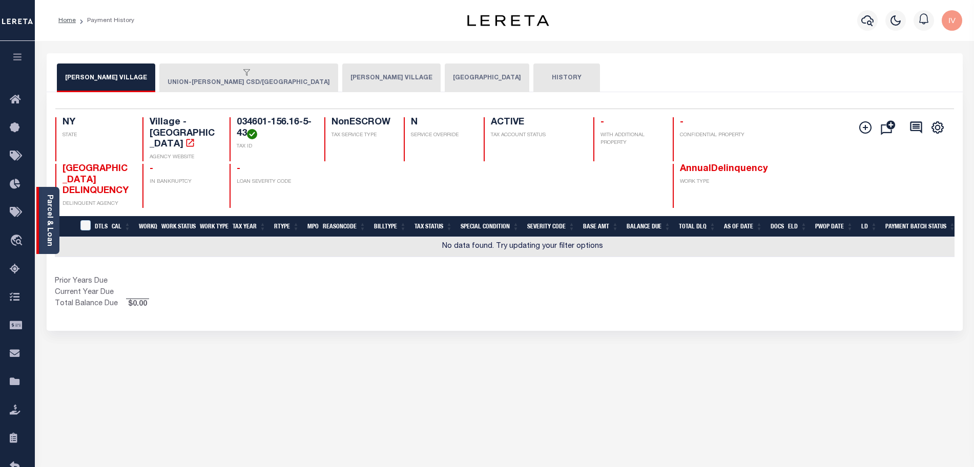
click at [52, 212] on link "Parcel & Loan" at bounding box center [49, 221] width 7 height 52
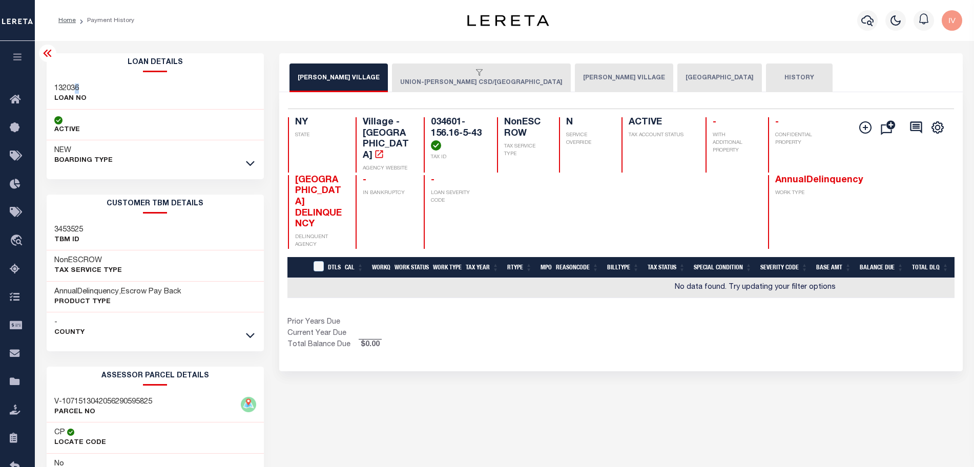
drag, startPoint x: 78, startPoint y: 81, endPoint x: 70, endPoint y: 81, distance: 7.7
click at [75, 81] on div "132036 LOAN NO" at bounding box center [156, 93] width 218 height 31
click at [70, 81] on div "132036 LOAN NO" at bounding box center [156, 93] width 218 height 31
click at [62, 90] on h3 "132036" at bounding box center [70, 89] width 32 height 10
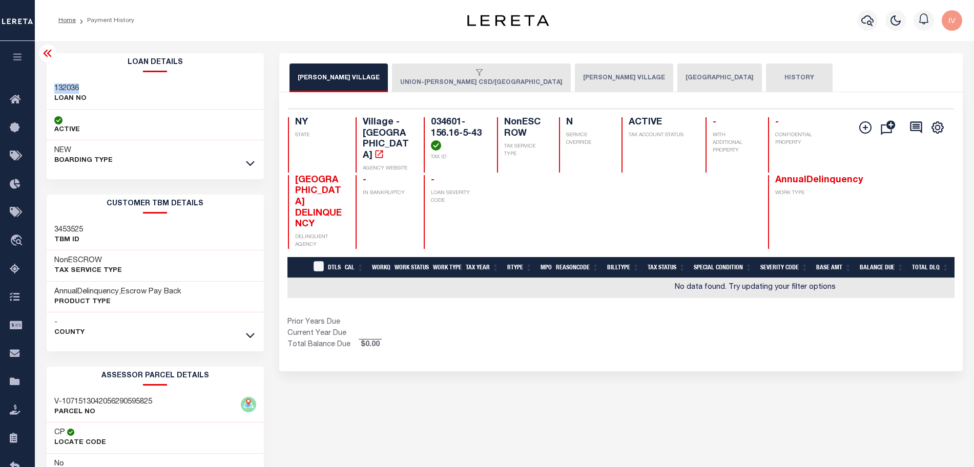
copy h3 "132036"
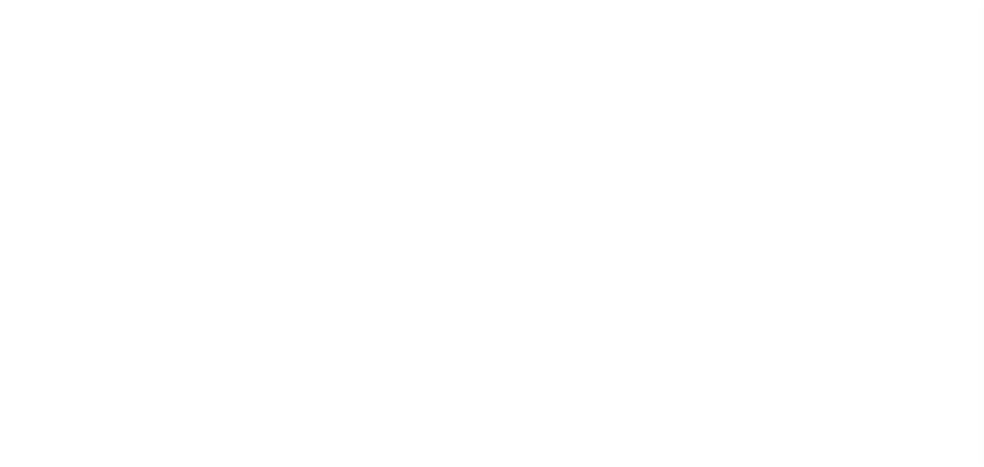
select select "200"
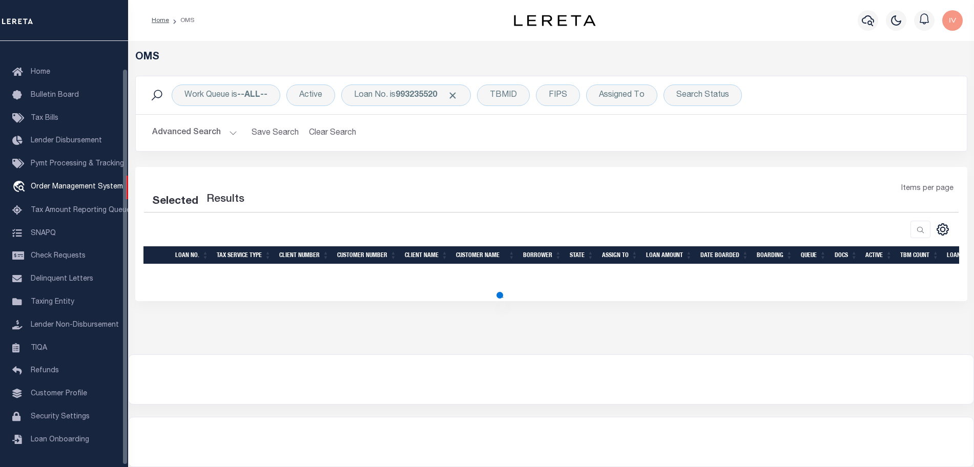
scroll to position [30, 0]
select select "200"
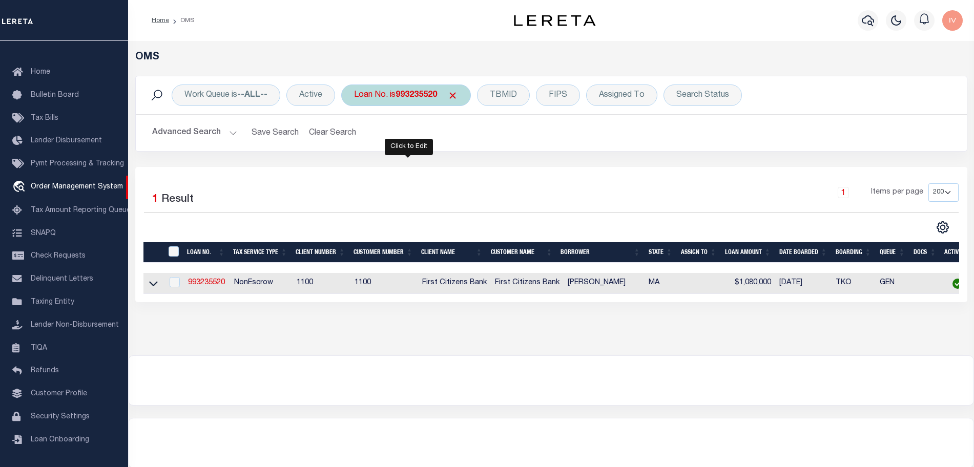
click at [435, 97] on b "993235520" at bounding box center [417, 95] width 42 height 8
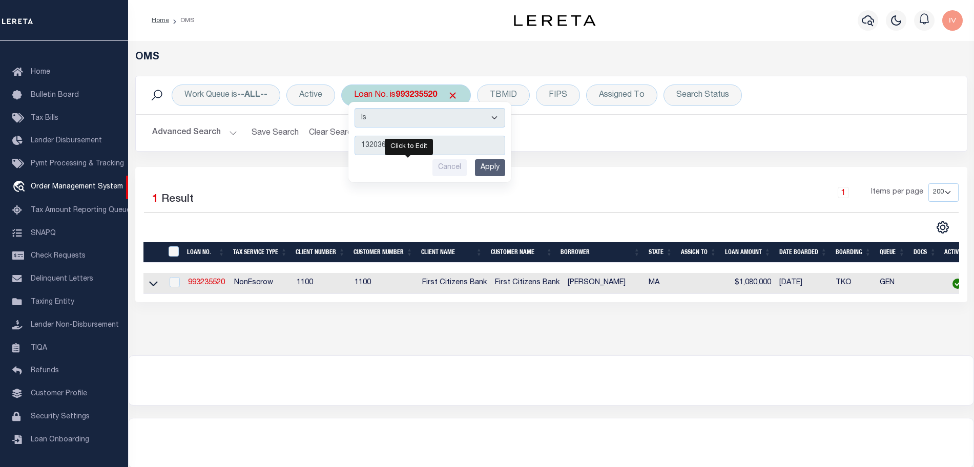
type input "132036"
click at [489, 174] on input "Apply" at bounding box center [490, 167] width 30 height 17
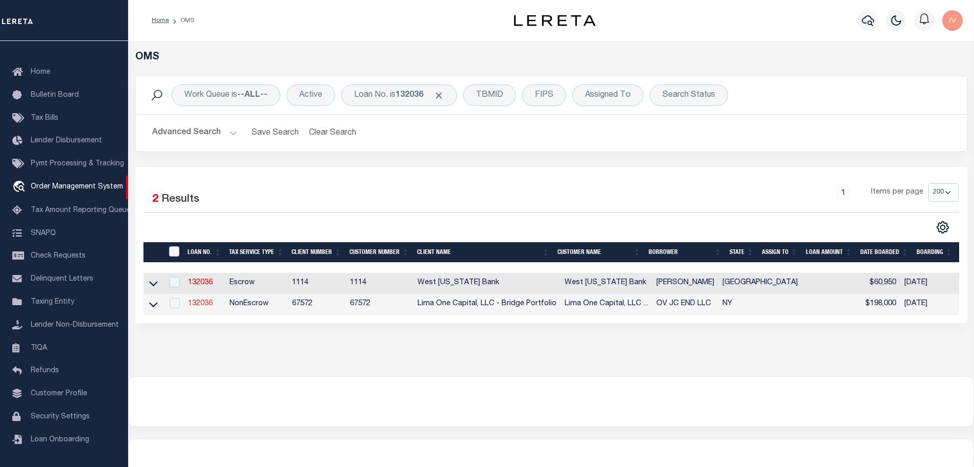
click at [203, 303] on link "132036" at bounding box center [200, 303] width 25 height 7
type input "132036"
type input "OV JC END LLC"
select select
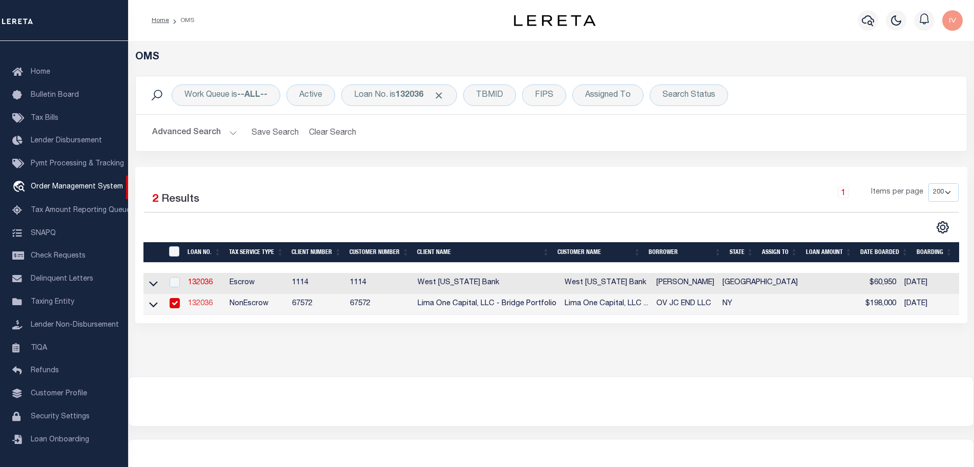
select select
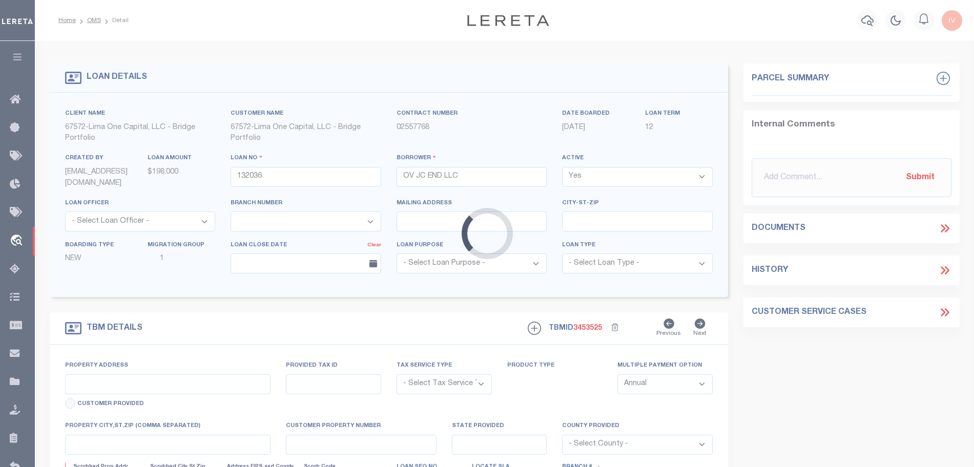
type input "[STREET_ADDRESS][PERSON_NAME]"
radio input "true"
select select "NonEscrow"
type input "ENDICOTT NY 13760"
type input "132036-1"
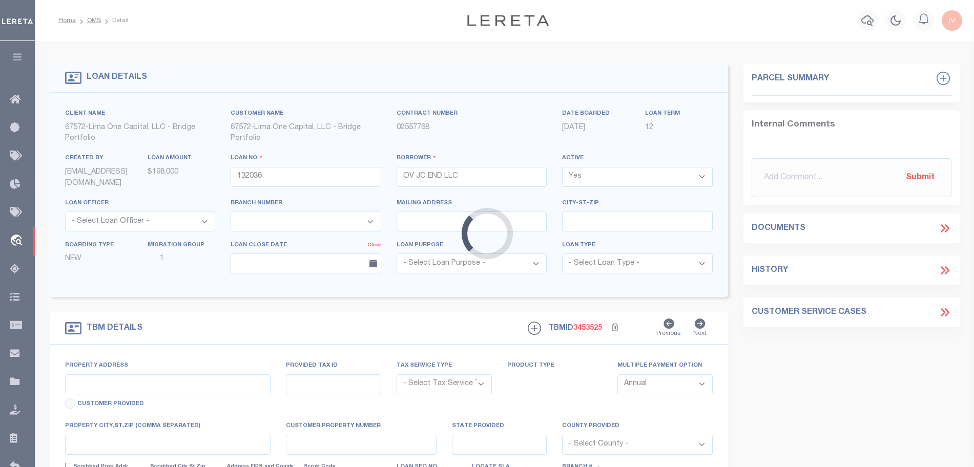
type input "NY"
type textarea "COLLECTOR: ENTITY: PARCEL: 15616542"
select select "4"
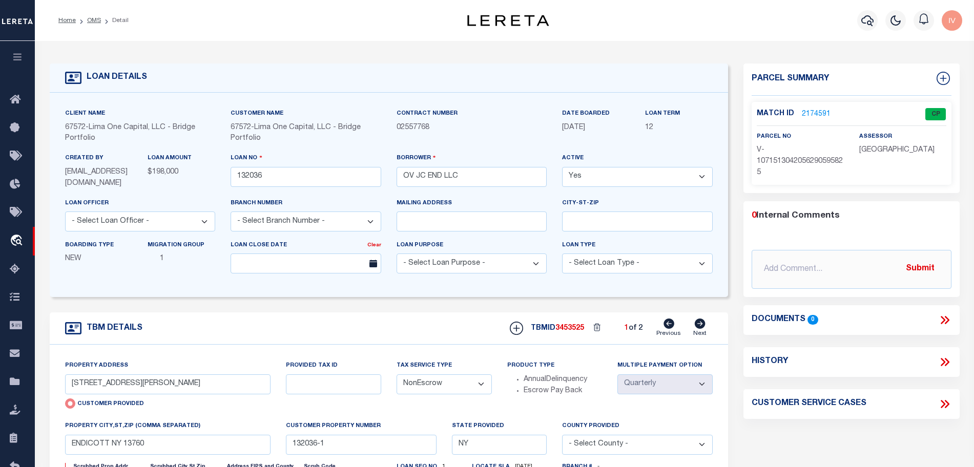
click at [820, 112] on link "2174591" at bounding box center [816, 114] width 29 height 11
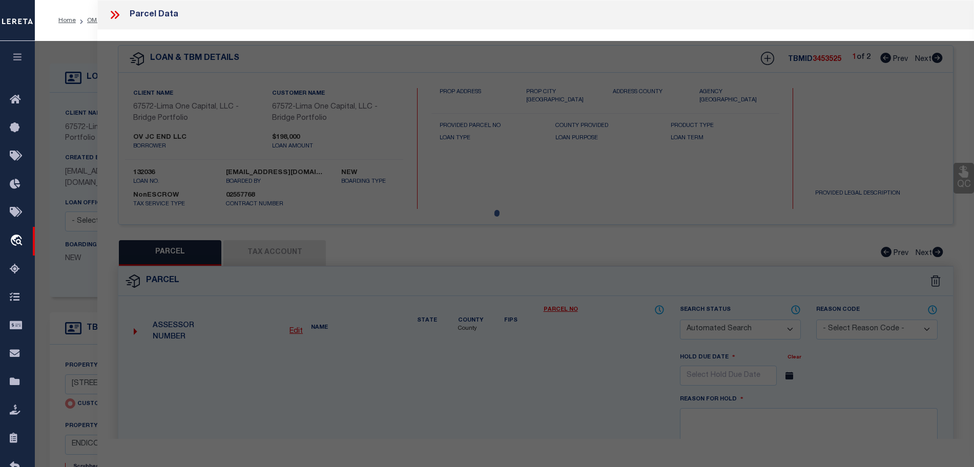
checkbox input "false"
select select "CP"
select select "AGW"
select select
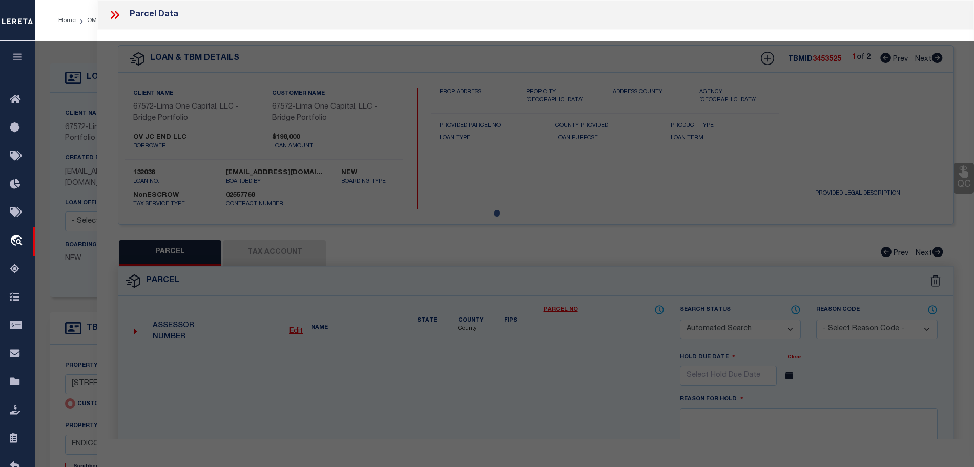
type input "[STREET_ADDRESS][PERSON_NAME]"
checkbox input "false"
type input "ENDICOTT NY 13760"
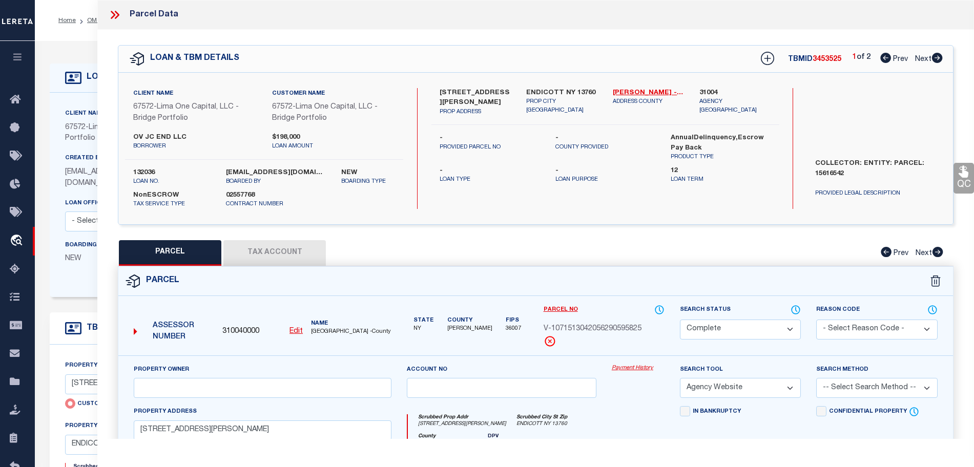
click at [936, 59] on icon at bounding box center [937, 58] width 11 height 10
select select "AS"
select select
checkbox input "false"
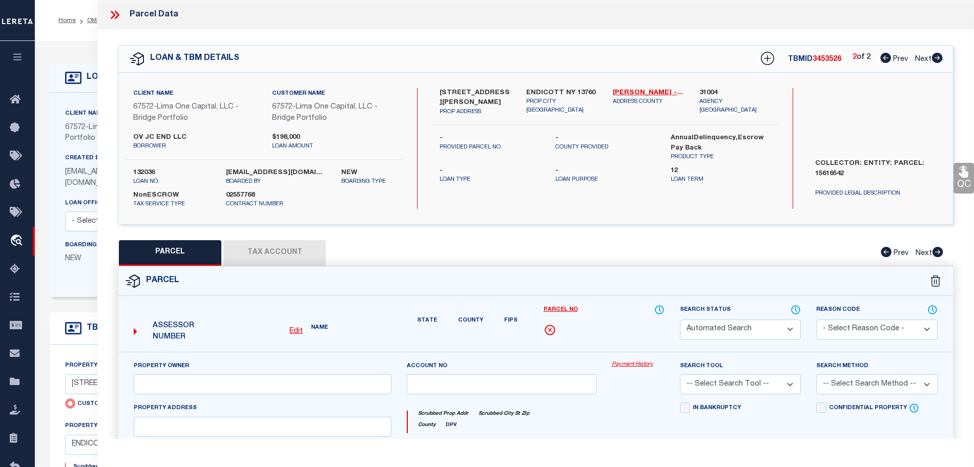
select select "CP"
select select "AGW"
select select
type input "[STREET_ADDRESS][PERSON_NAME]"
checkbox input "false"
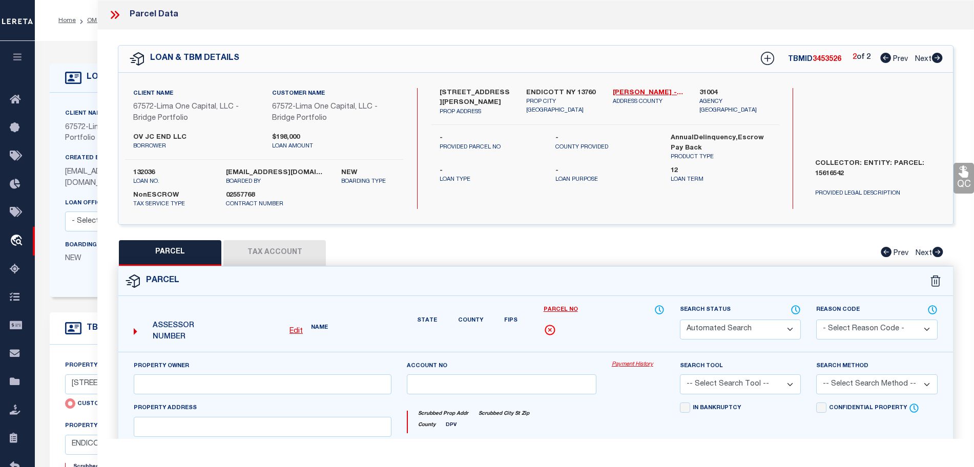
type input "ENDICOTT NY 13760"
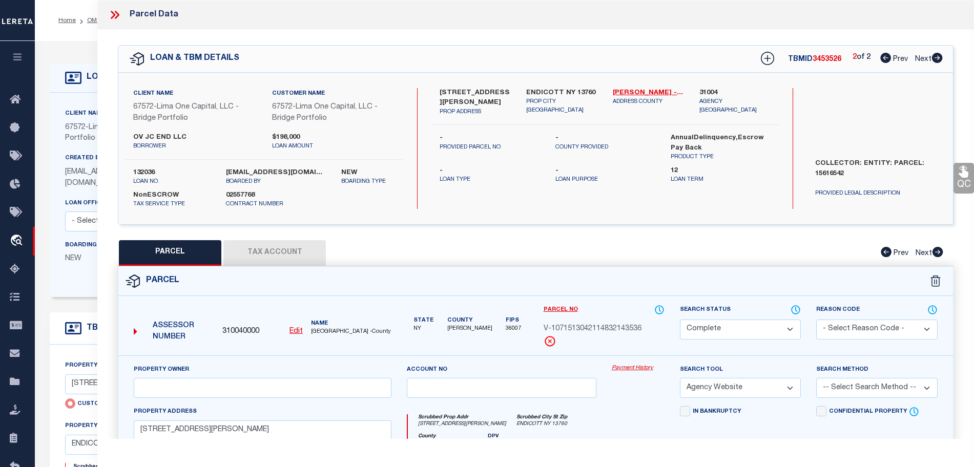
click at [881, 58] on icon at bounding box center [886, 58] width 11 height 10
select select "AS"
select select
checkbox input "false"
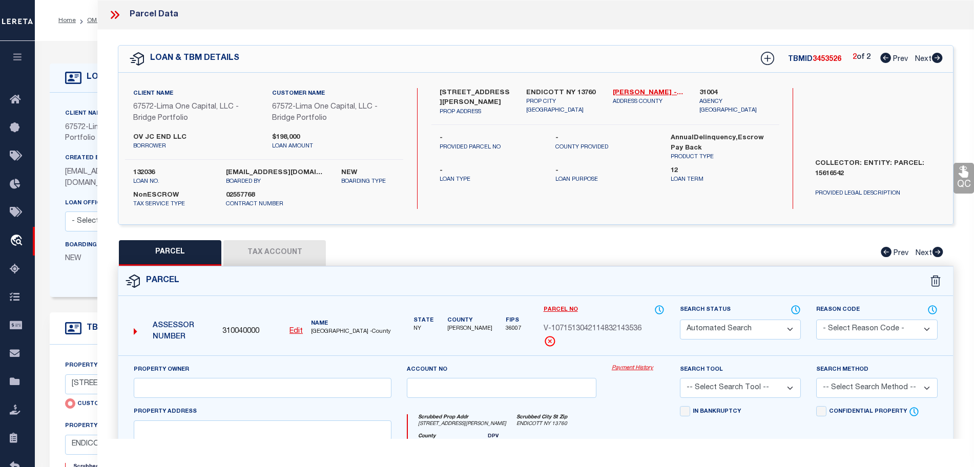
select select "CP"
select select "AGW"
select select
type input "[STREET_ADDRESS][PERSON_NAME]"
checkbox input "false"
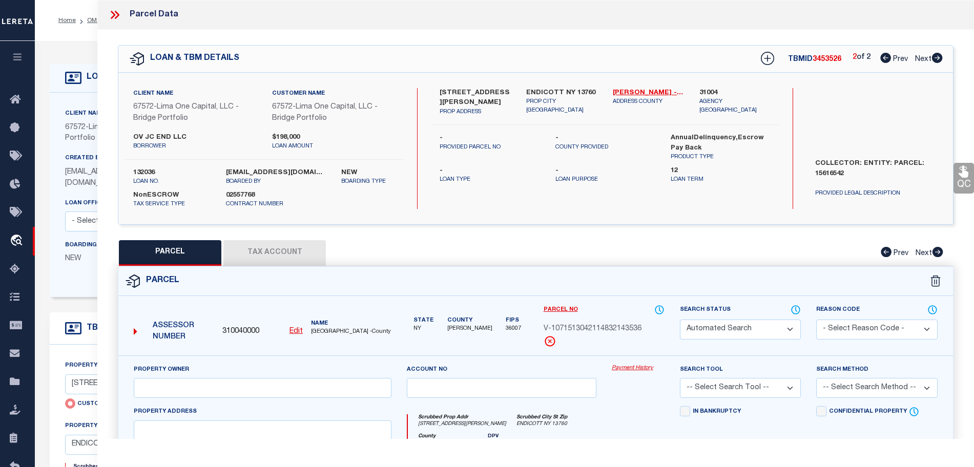
type input "ENDICOTT NY 13760"
click at [306, 261] on button "Tax Account" at bounding box center [274, 253] width 103 height 26
select select "100"
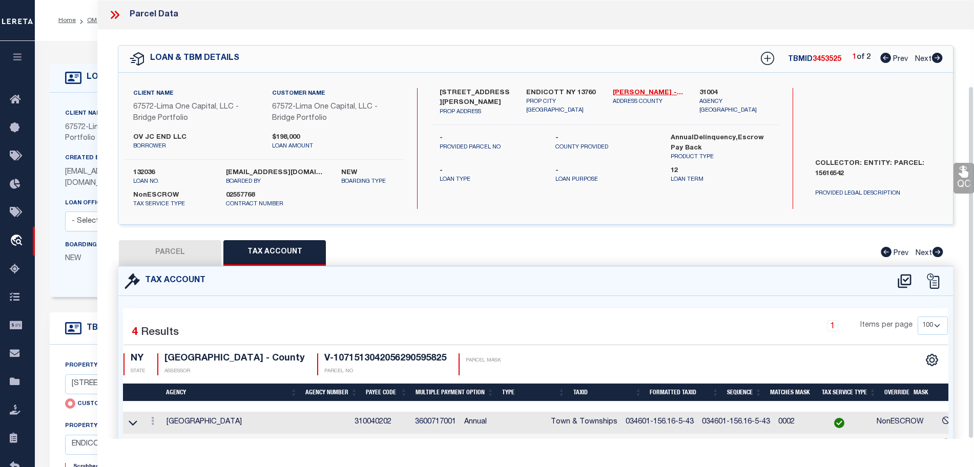
scroll to position [107, 0]
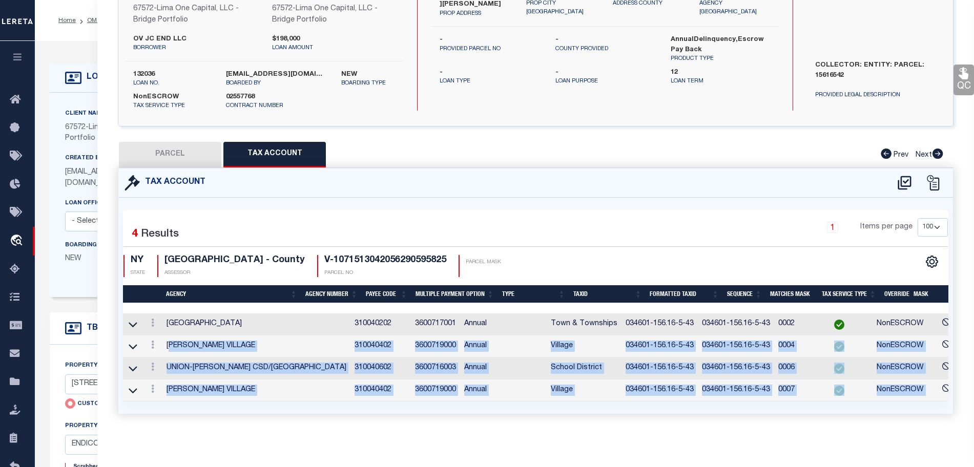
drag, startPoint x: 171, startPoint y: 339, endPoint x: 935, endPoint y: 378, distance: 765.1
click at [935, 378] on tbody "[GEOGRAPHIC_DATA] 310040202 3600717001 Annual Town & Townships 034601-156.16-5-…" at bounding box center [665, 358] width 1084 height 88
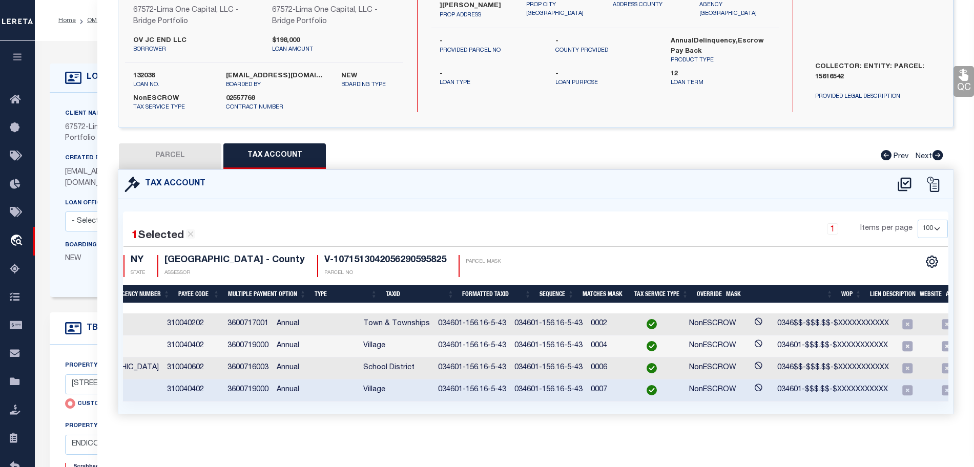
scroll to position [0, 0]
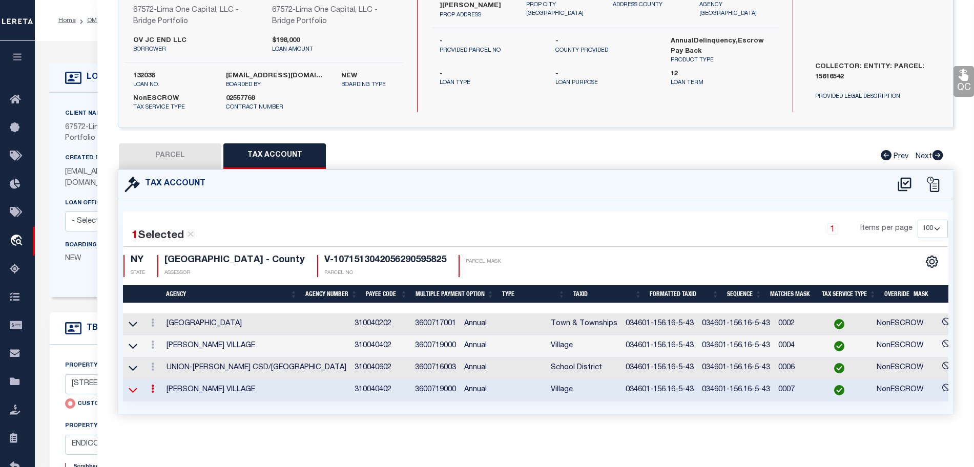
click at [133, 385] on icon at bounding box center [133, 390] width 9 height 11
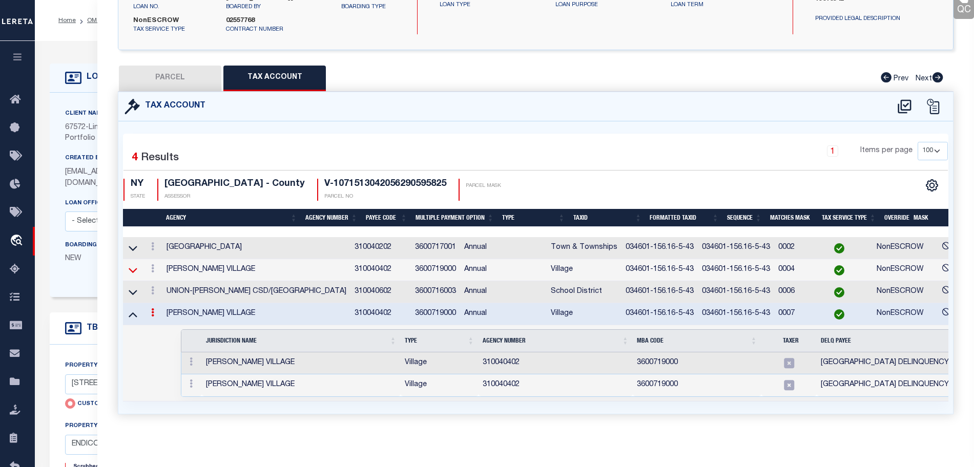
click at [130, 265] on icon at bounding box center [133, 270] width 9 height 11
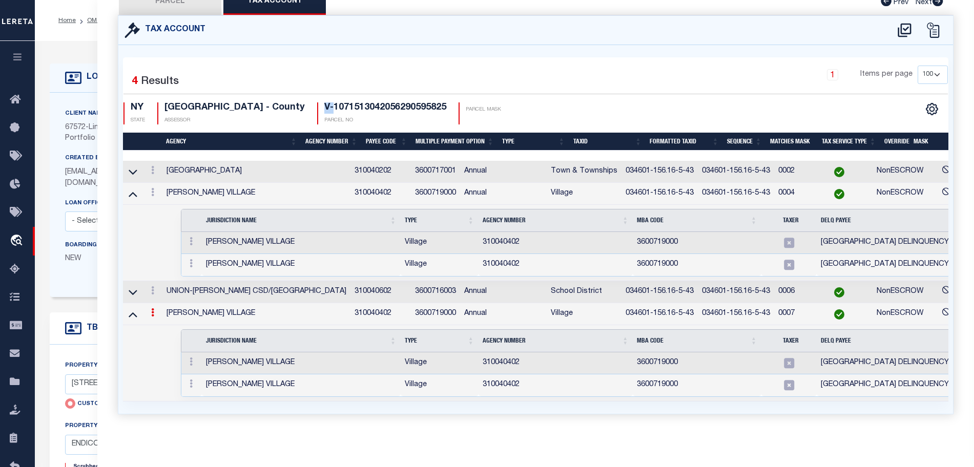
drag, startPoint x: 312, startPoint y: 94, endPoint x: 320, endPoint y: 91, distance: 9.2
click at [324, 103] on h4 "V-1071513042056290595825" at bounding box center [385, 108] width 122 height 11
click at [358, 103] on h4 "V-1071513042056290595825" at bounding box center [385, 108] width 122 height 11
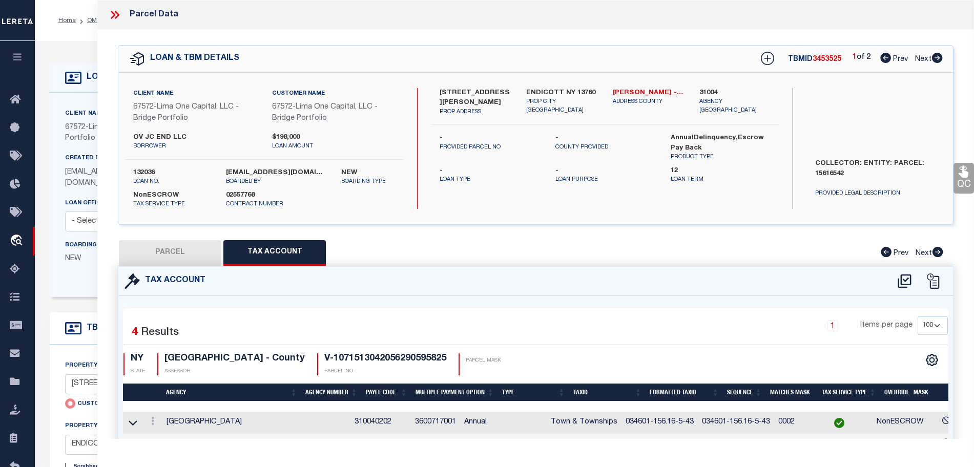
click at [110, 10] on icon at bounding box center [114, 14] width 13 height 13
